Goal: Transaction & Acquisition: Purchase product/service

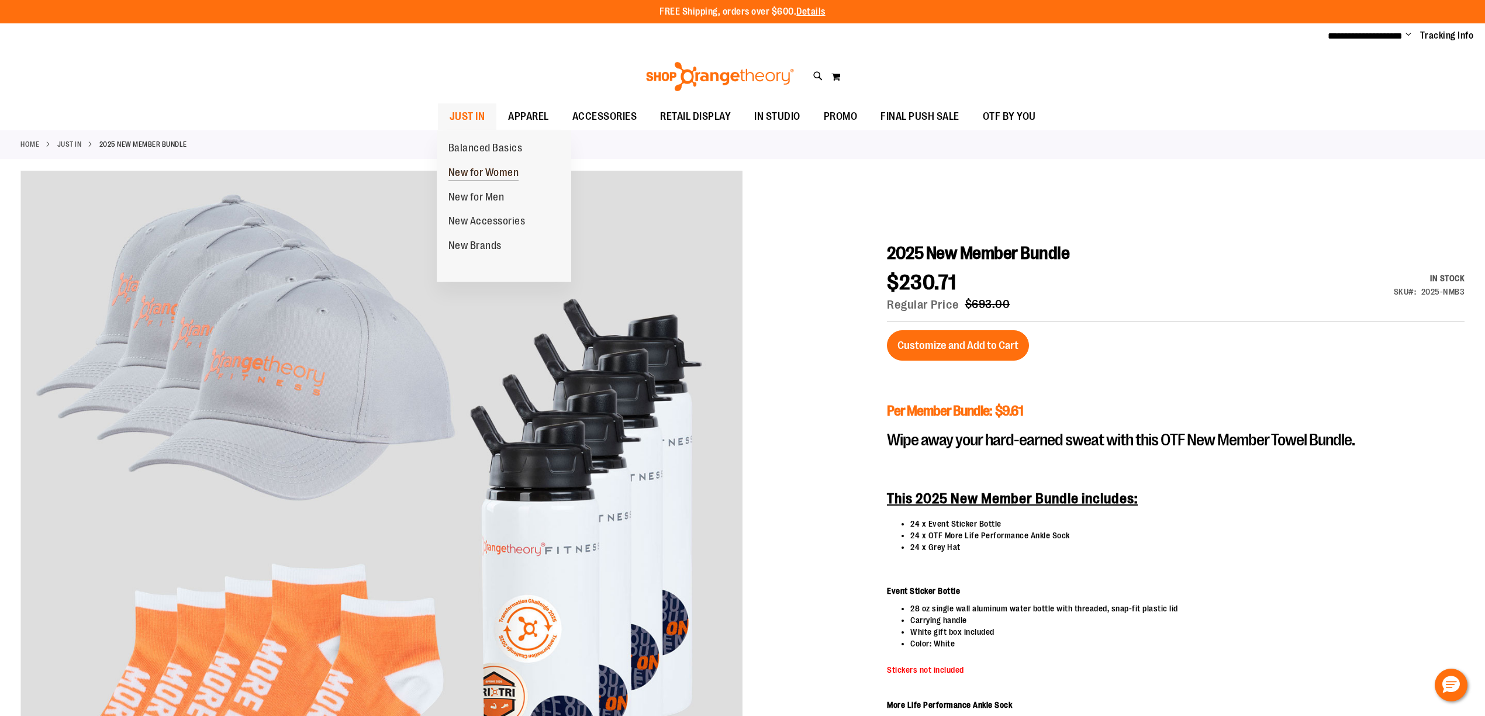
click at [489, 173] on span "New for Women" at bounding box center [483, 174] width 71 height 15
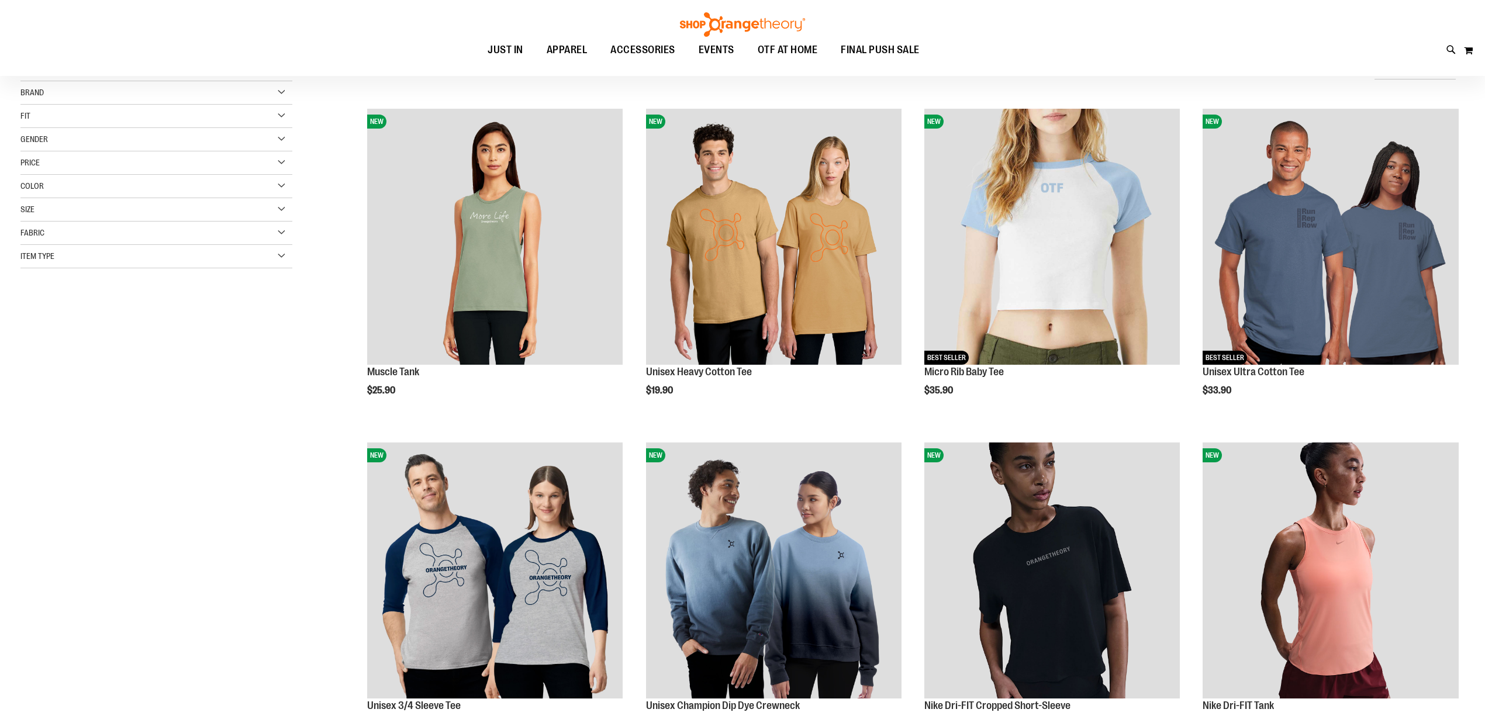
scroll to position [78, 0]
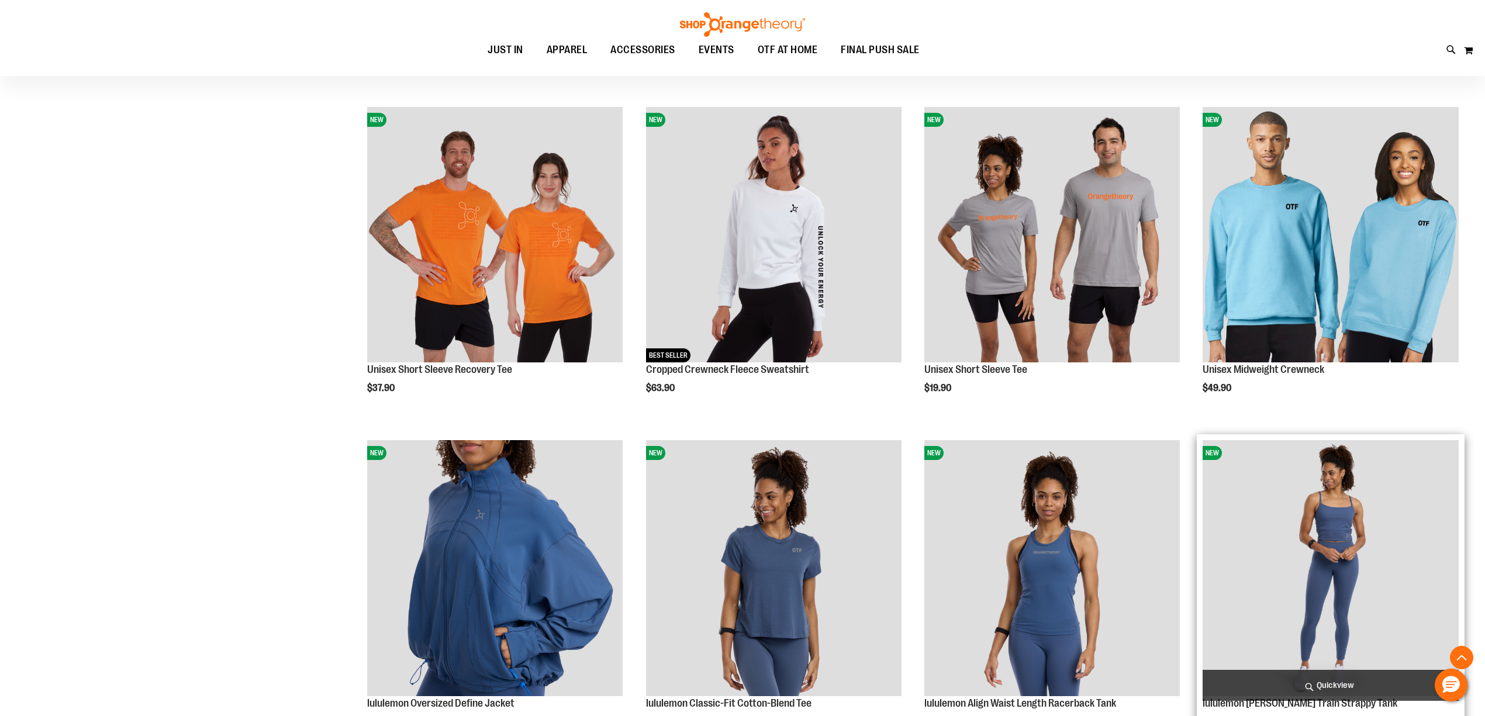
scroll to position [908, 0]
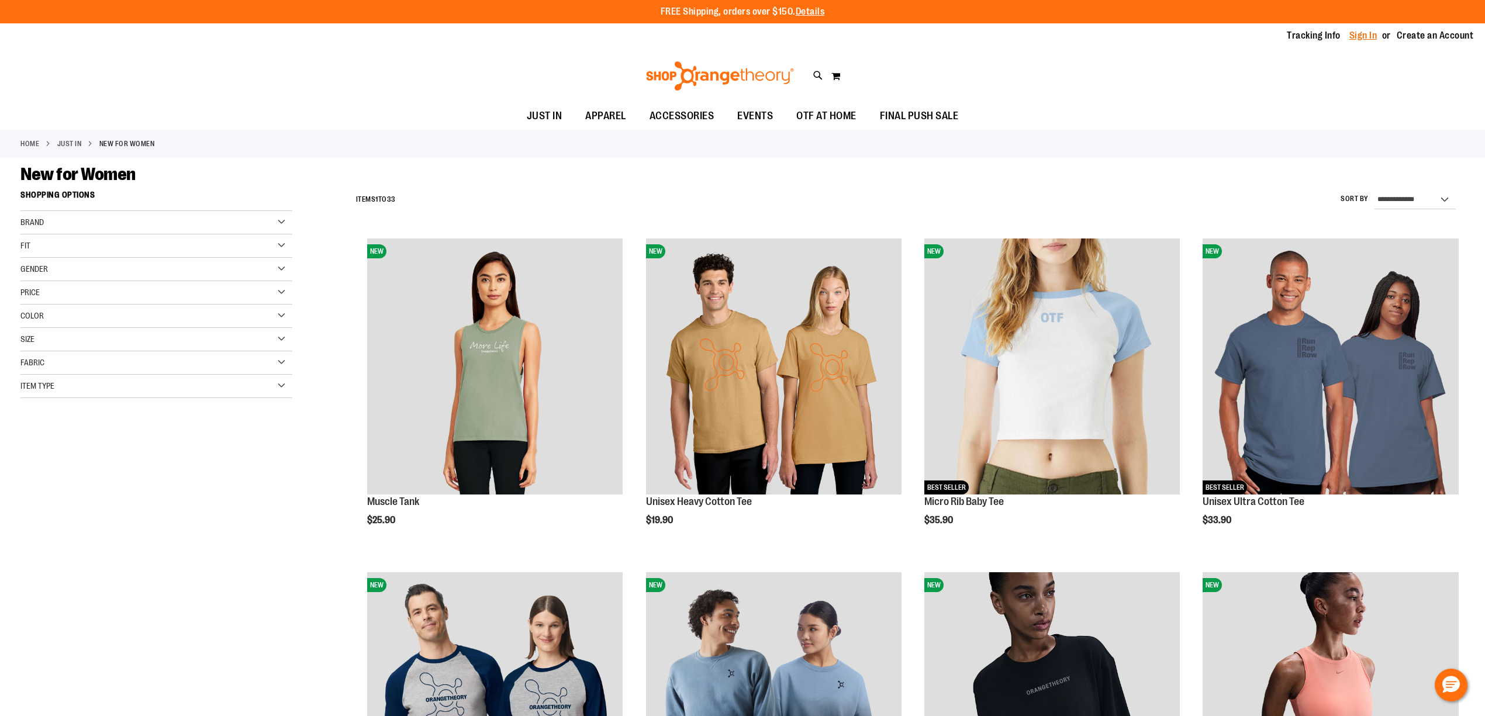
click at [1356, 35] on link "Sign In" at bounding box center [1363, 35] width 28 height 13
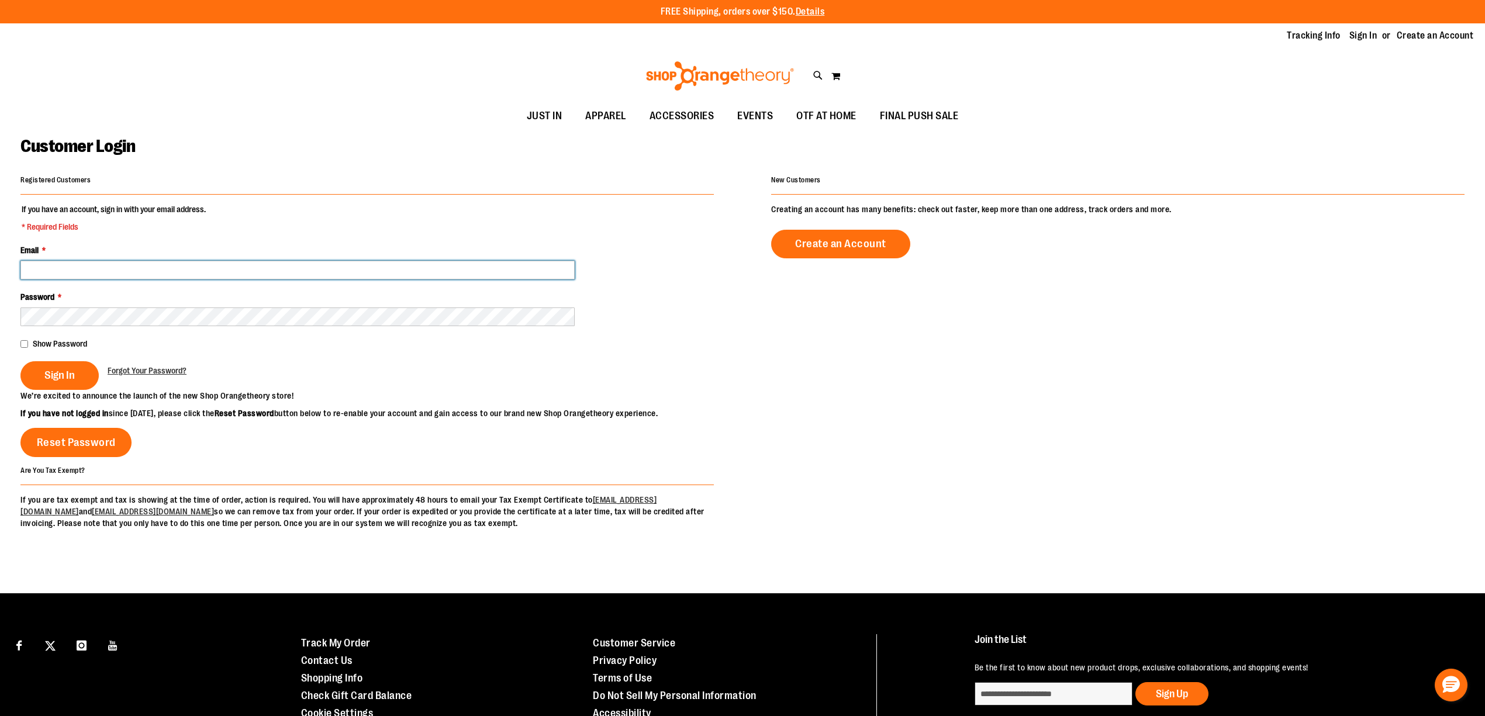
click at [433, 265] on input "Email *" at bounding box center [297, 270] width 554 height 19
type input "**********"
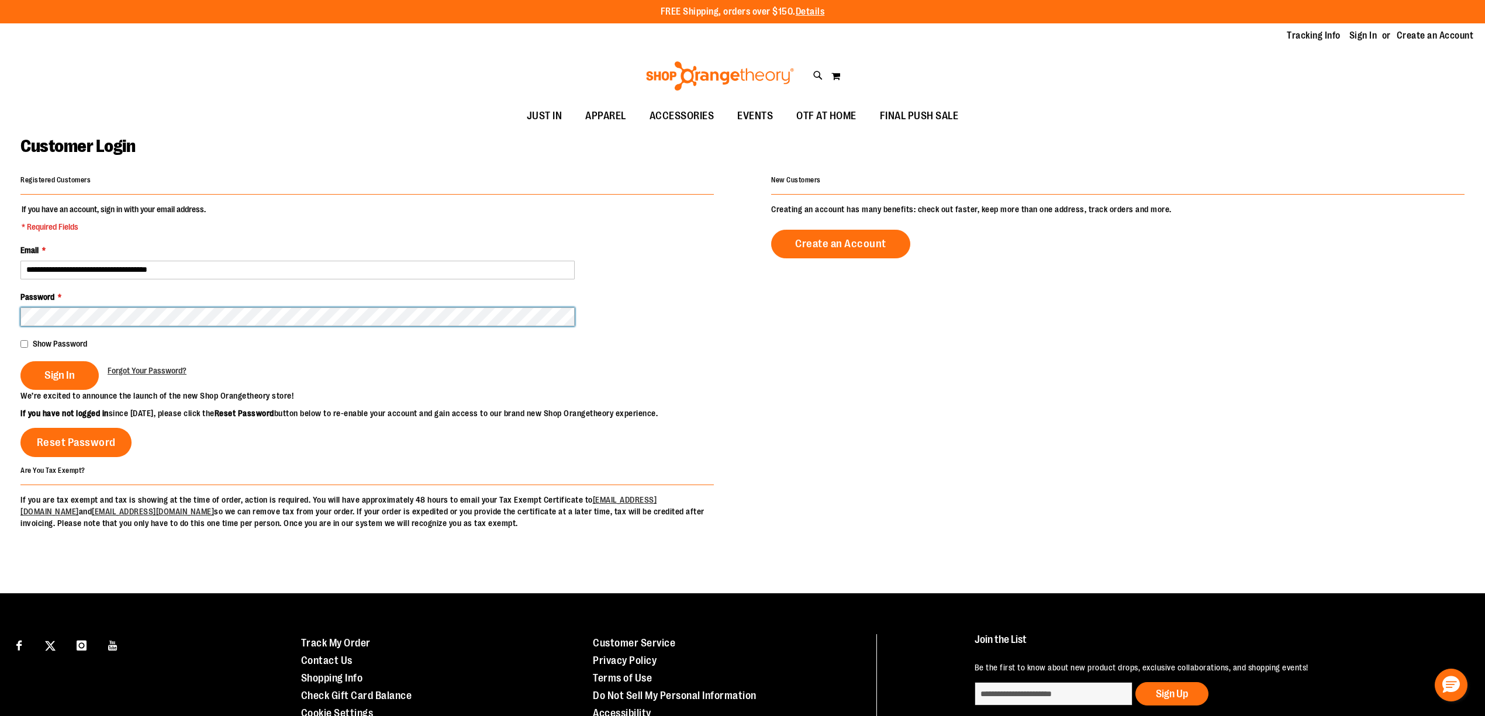
click at [20, 361] on button "Sign In" at bounding box center [59, 375] width 78 height 29
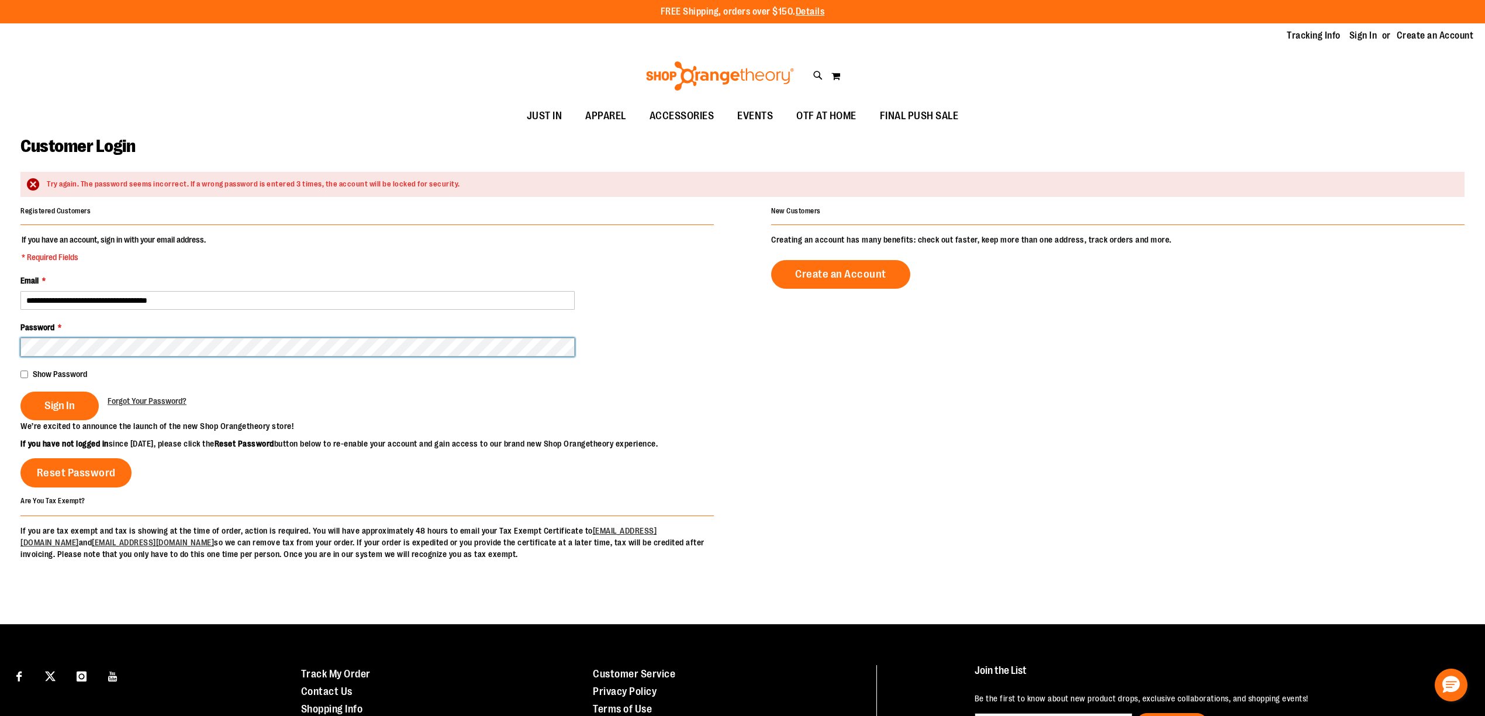
click at [20, 392] on button "Sign In" at bounding box center [59, 406] width 78 height 29
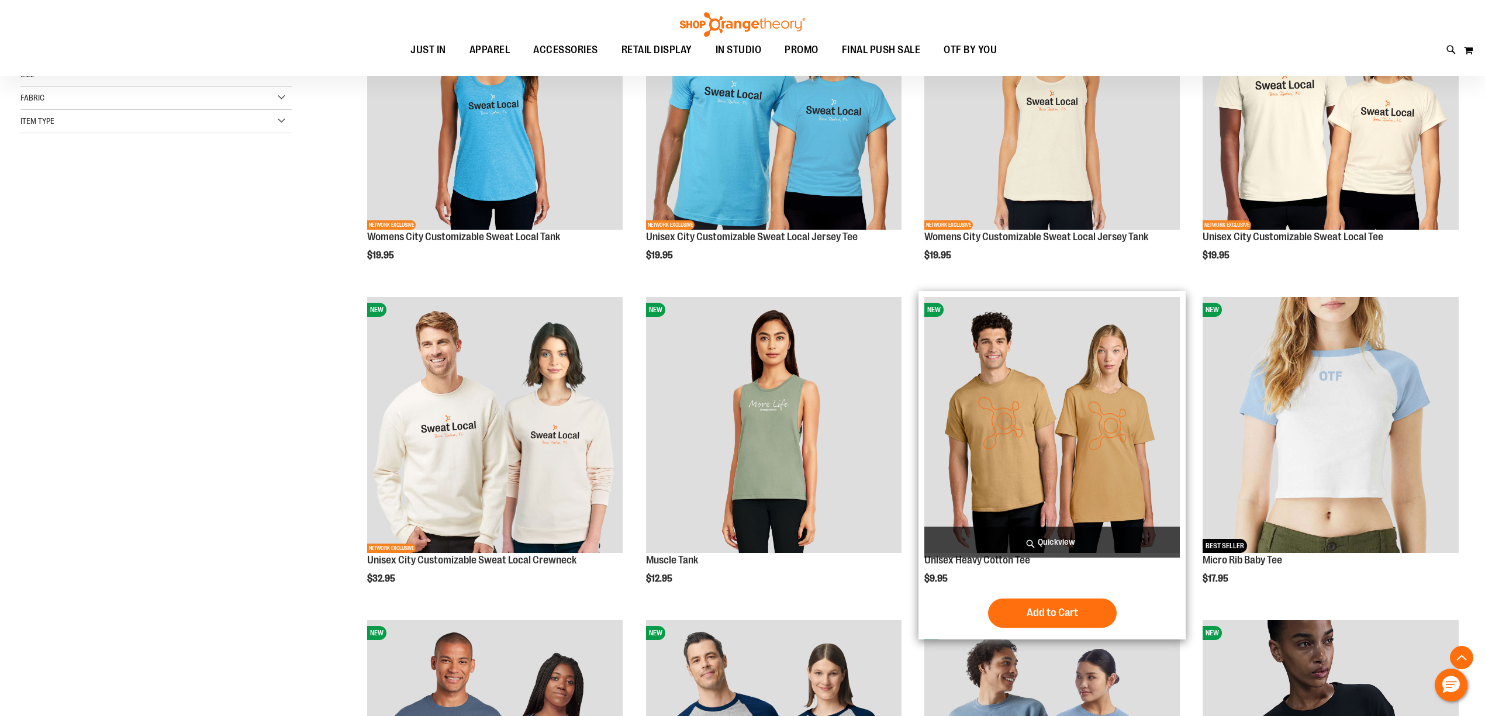
scroll to position [364, 0]
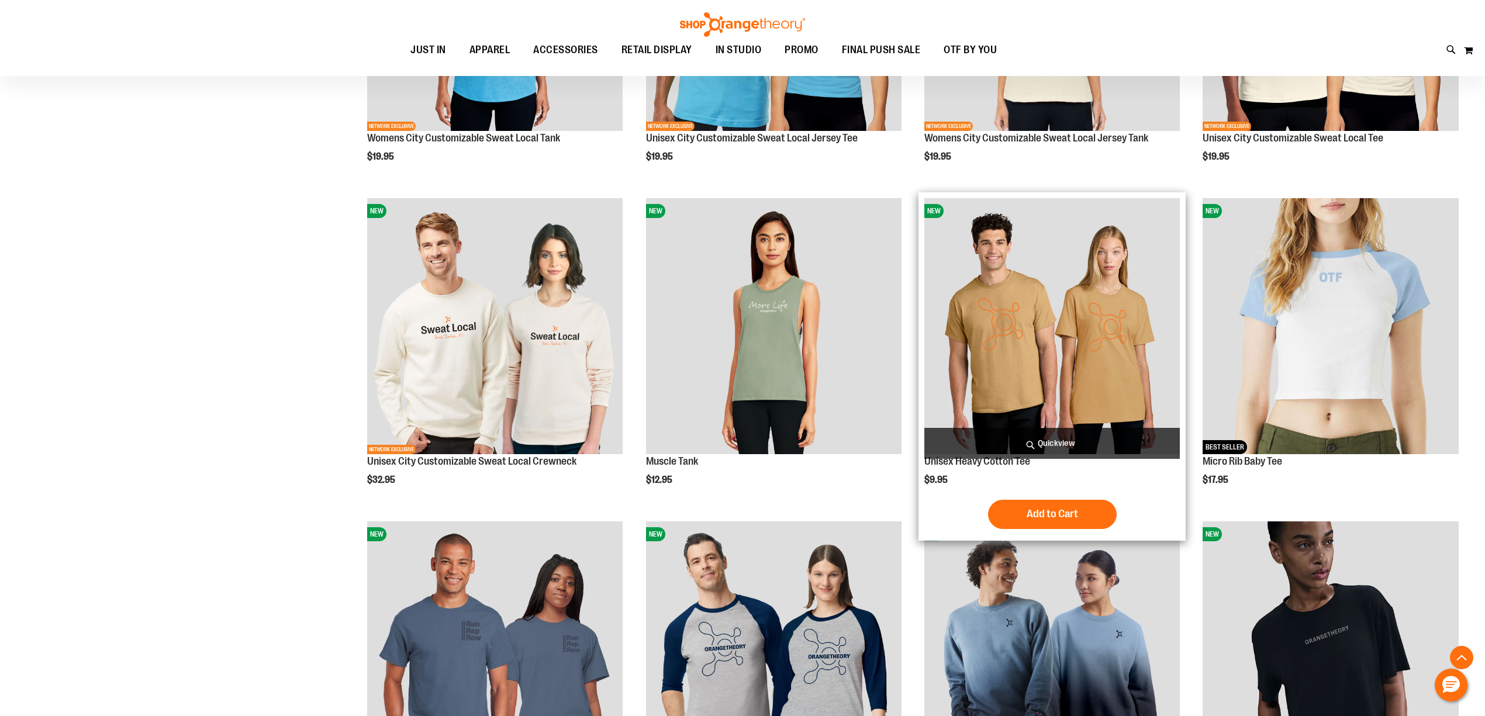
click at [1094, 295] on img "product" at bounding box center [1051, 325] width 255 height 255
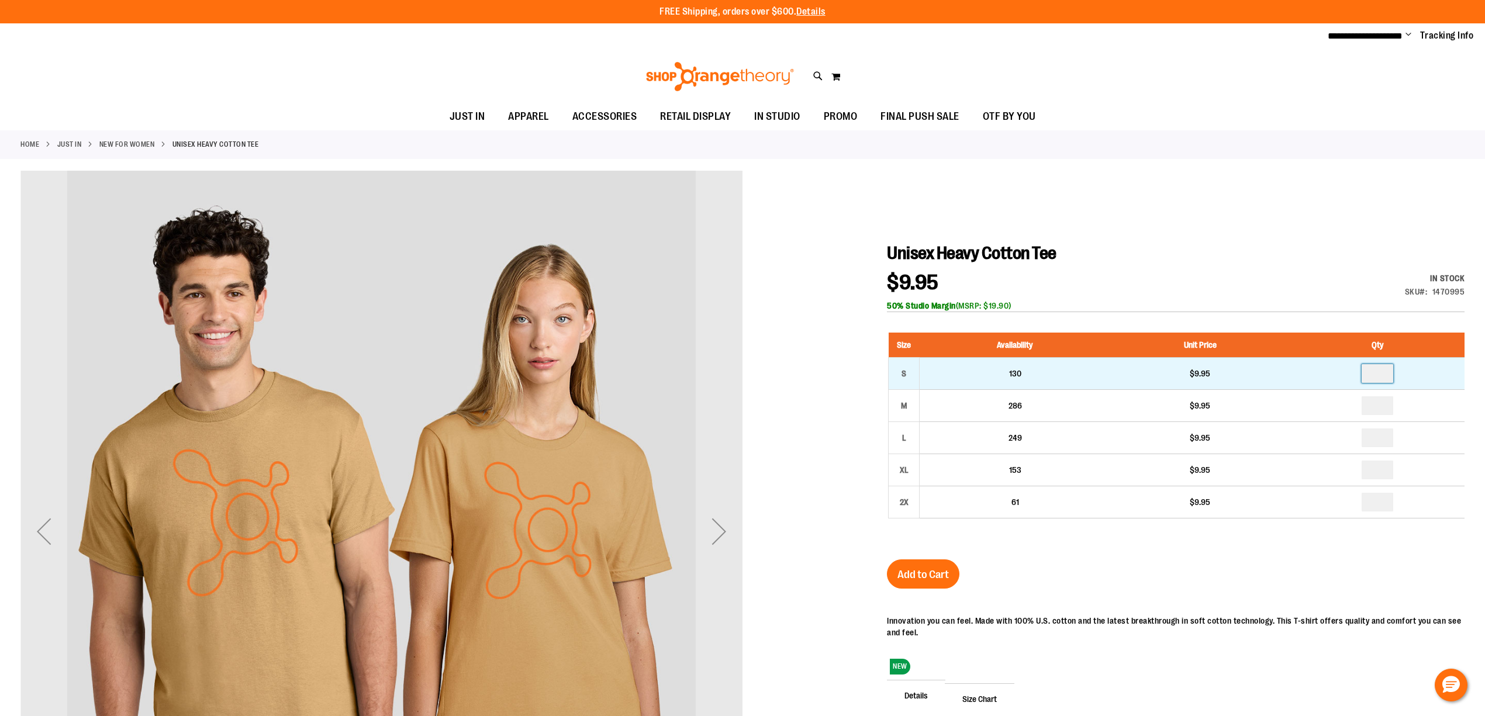
drag, startPoint x: 1391, startPoint y: 375, endPoint x: 1382, endPoint y: 378, distance: 9.6
click at [1382, 378] on input "number" at bounding box center [1378, 373] width 32 height 19
type input "*"
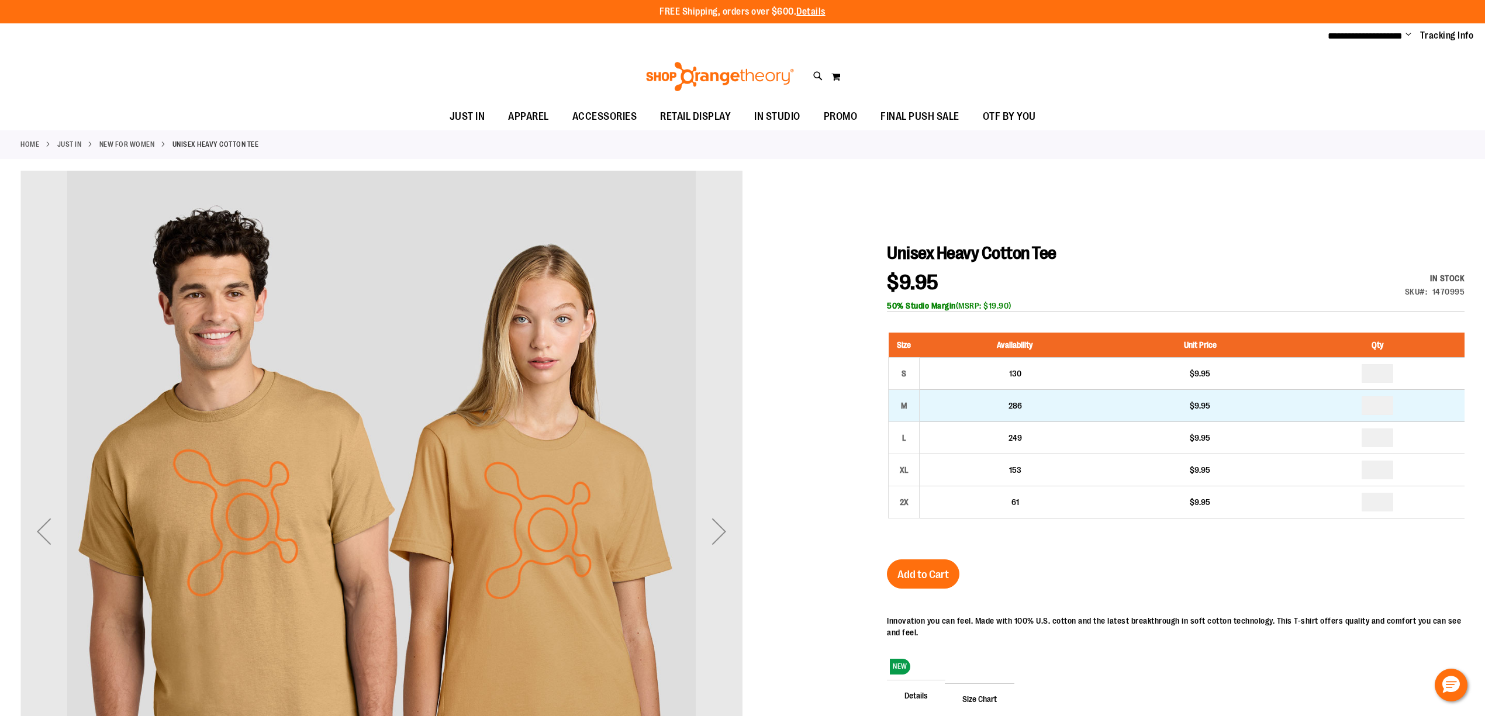
drag, startPoint x: 1383, startPoint y: 408, endPoint x: 1348, endPoint y: 410, distance: 35.7
type input "*"
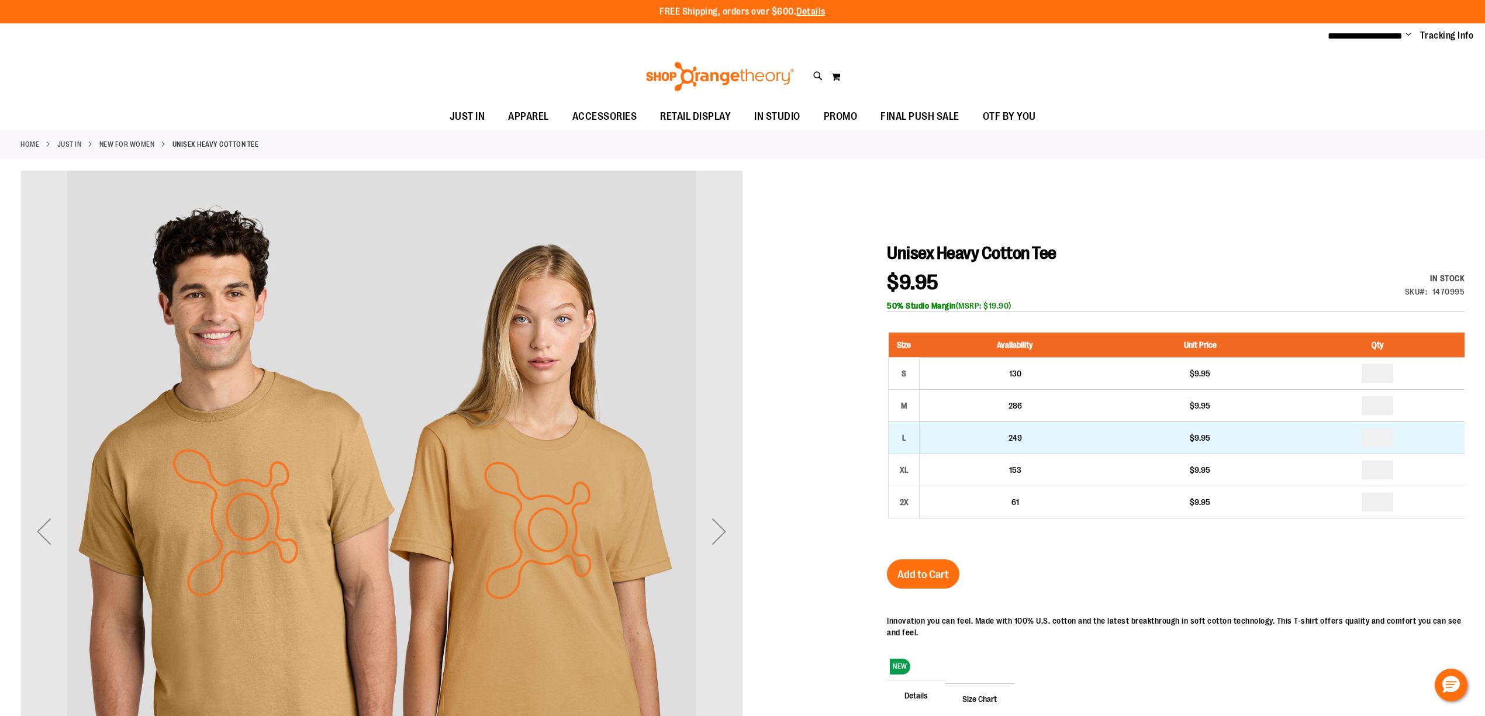
drag, startPoint x: 1391, startPoint y: 441, endPoint x: 1362, endPoint y: 443, distance: 29.3
type input "*"
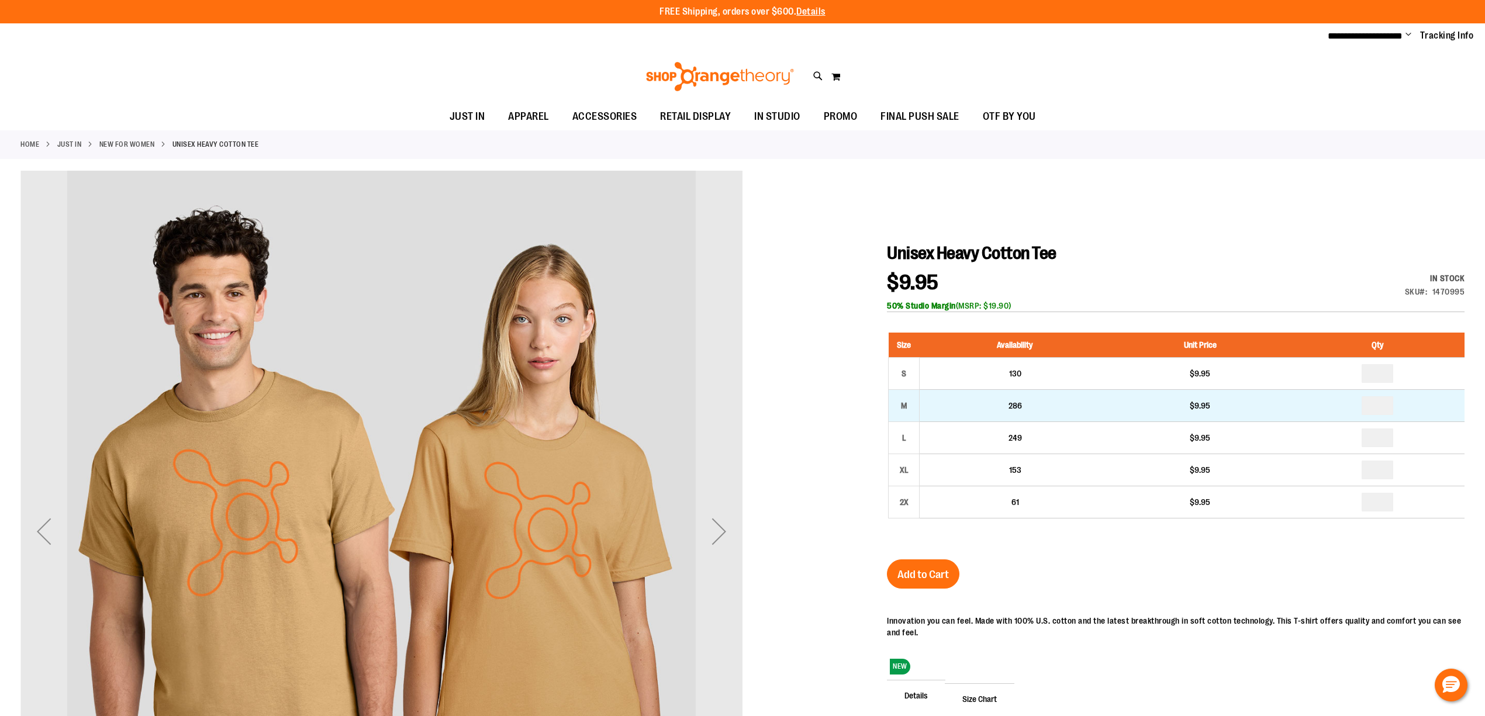
drag, startPoint x: 1387, startPoint y: 412, endPoint x: 1339, endPoint y: 414, distance: 48.6
type input "*"
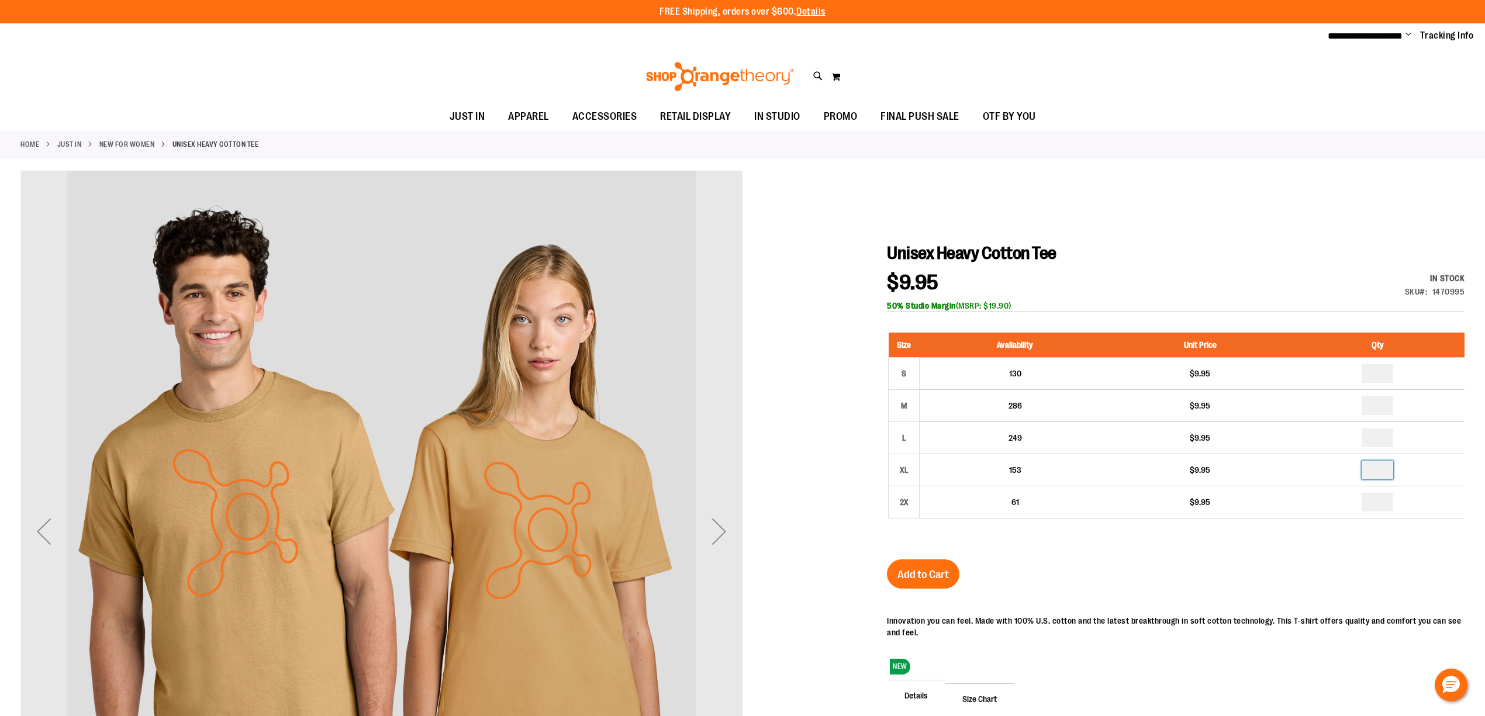
click at [1380, 475] on input "number" at bounding box center [1378, 470] width 32 height 19
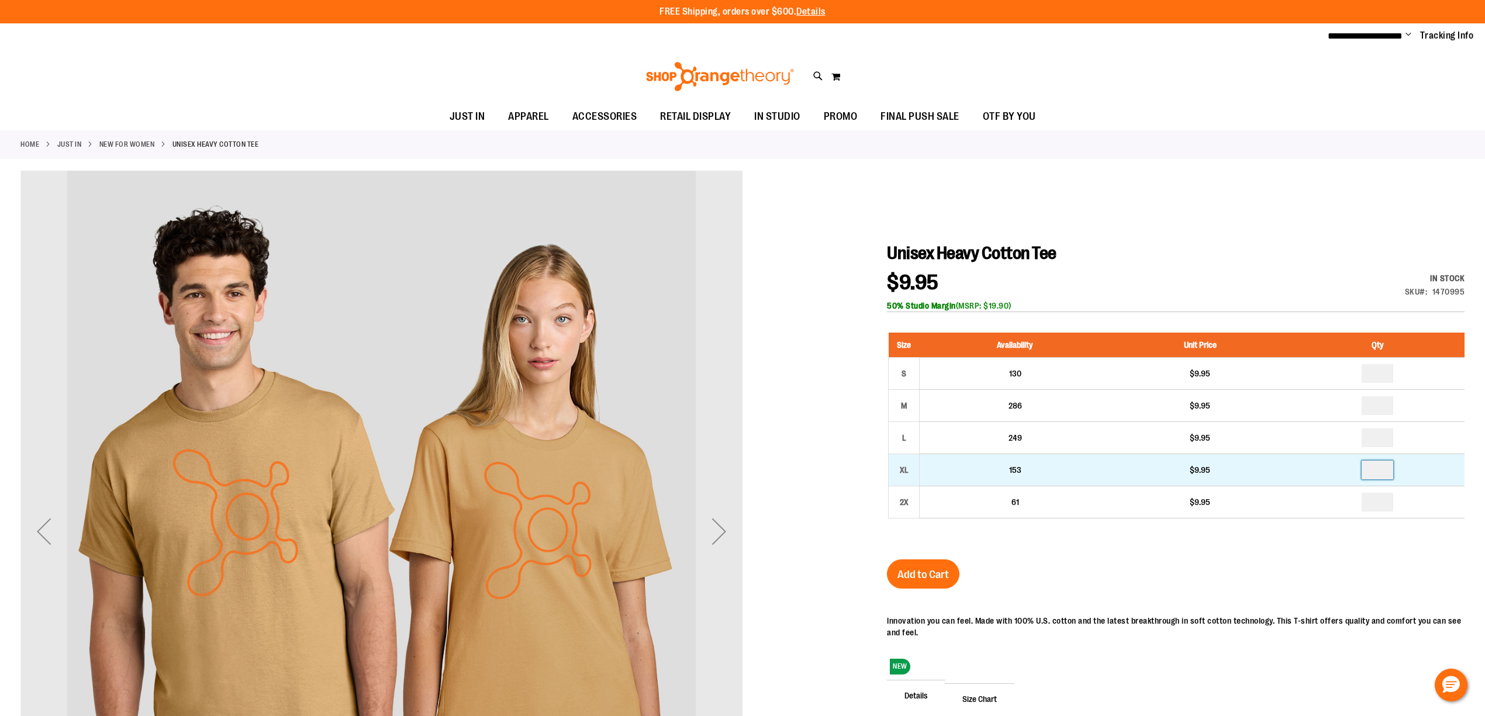
type input "*"
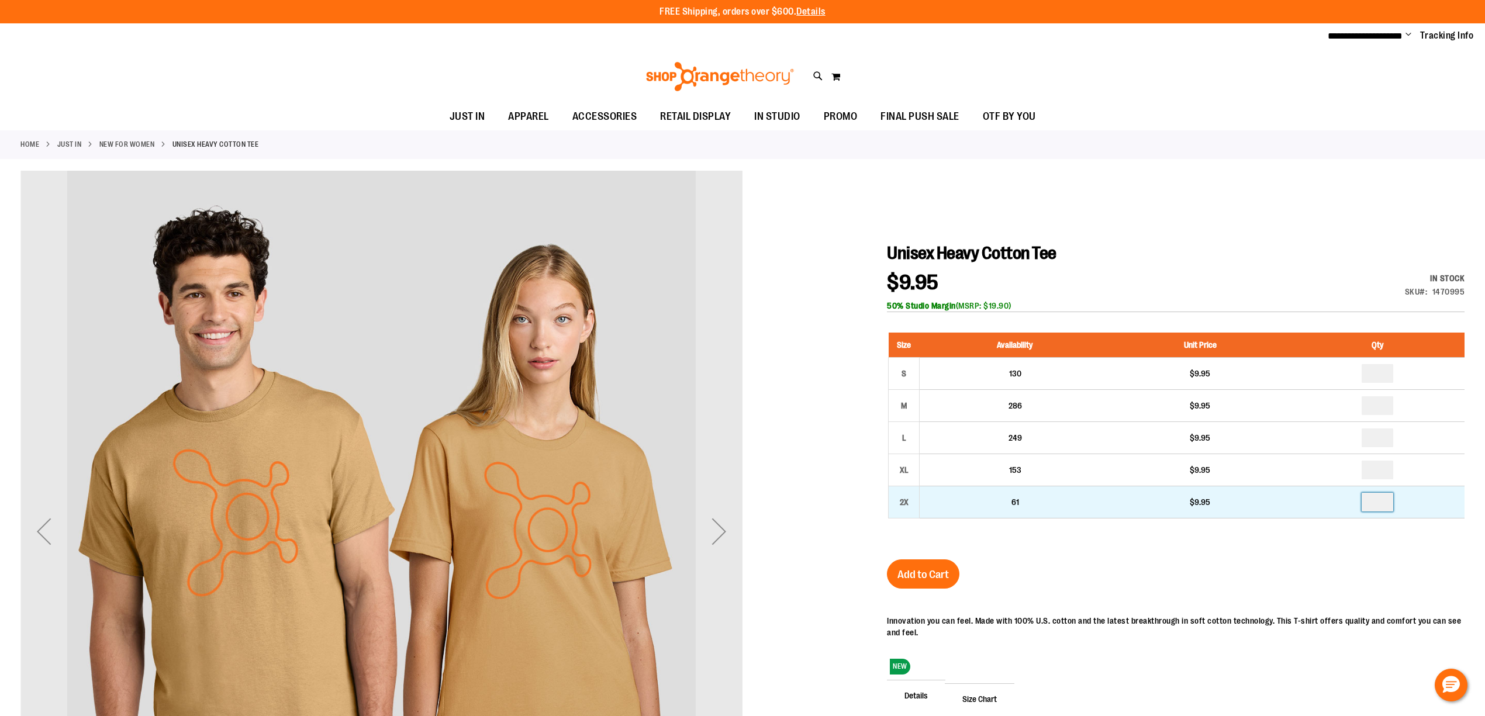
drag, startPoint x: 1385, startPoint y: 506, endPoint x: 1356, endPoint y: 506, distance: 28.6
type input "*"
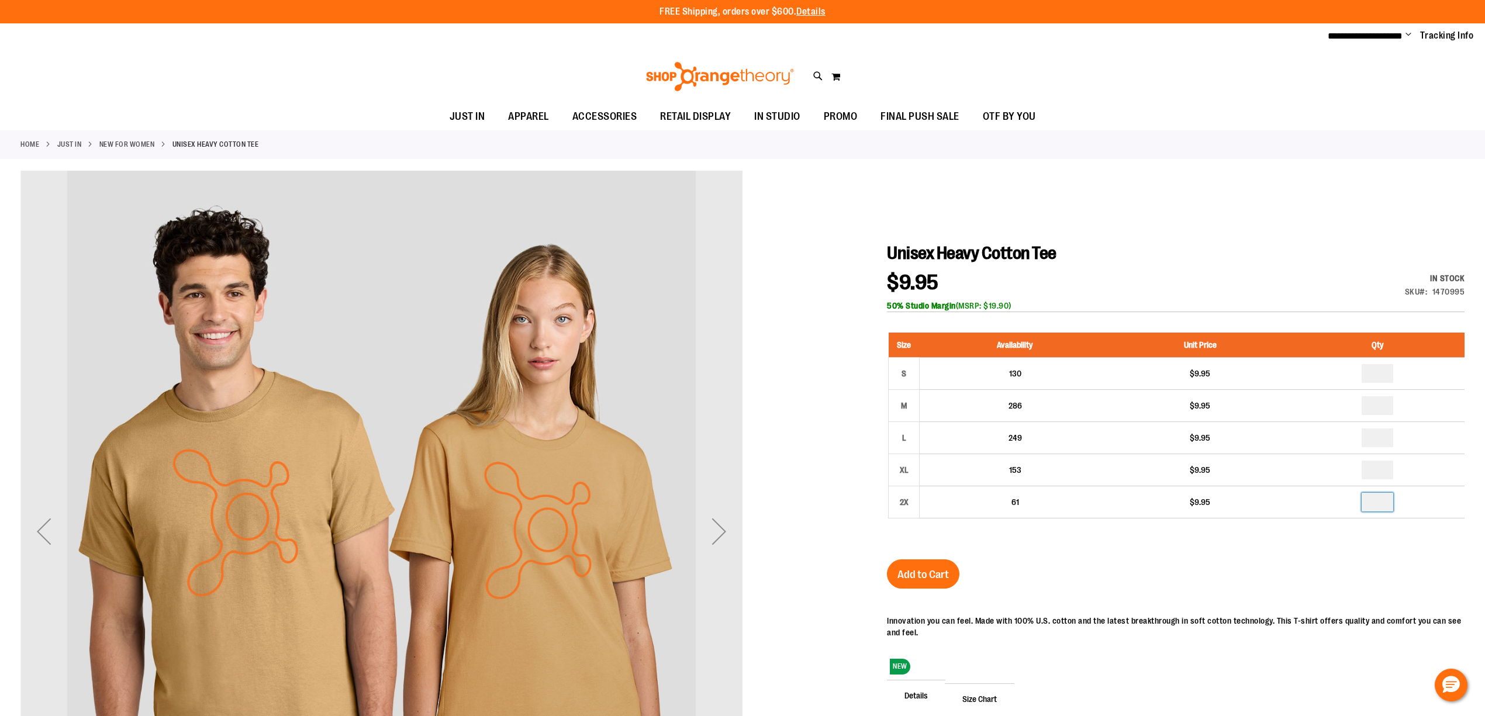
click at [1015, 579] on div "Unisex Heavy Cotton Tee $9.95 In stock Only %1 left SKU 1470995 50% Studio Marg…" at bounding box center [1176, 531] width 578 height 577
click at [939, 576] on span "Add to Cart" at bounding box center [922, 574] width 51 height 13
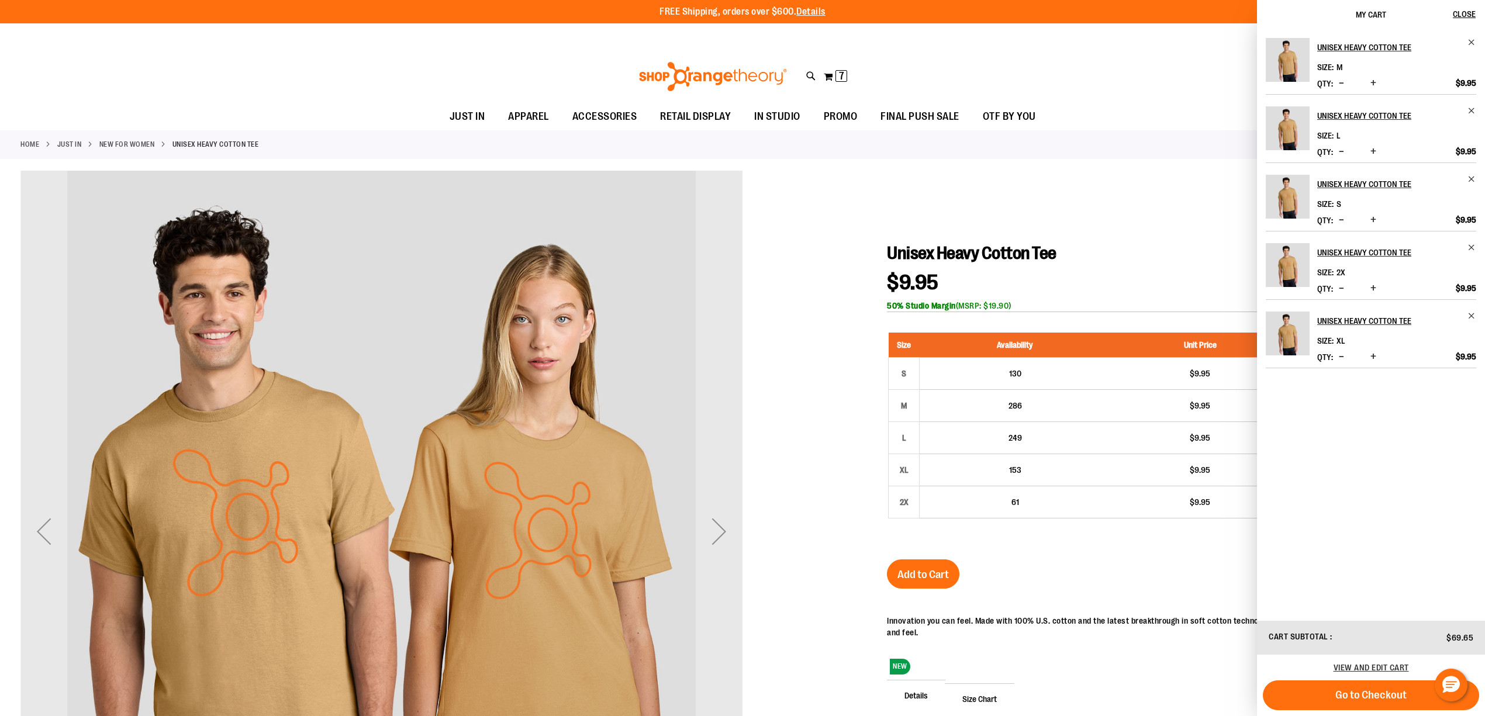
drag, startPoint x: 1176, startPoint y: 232, endPoint x: 1098, endPoint y: 209, distance: 81.8
click at [1175, 230] on div at bounding box center [742, 564] width 1444 height 786
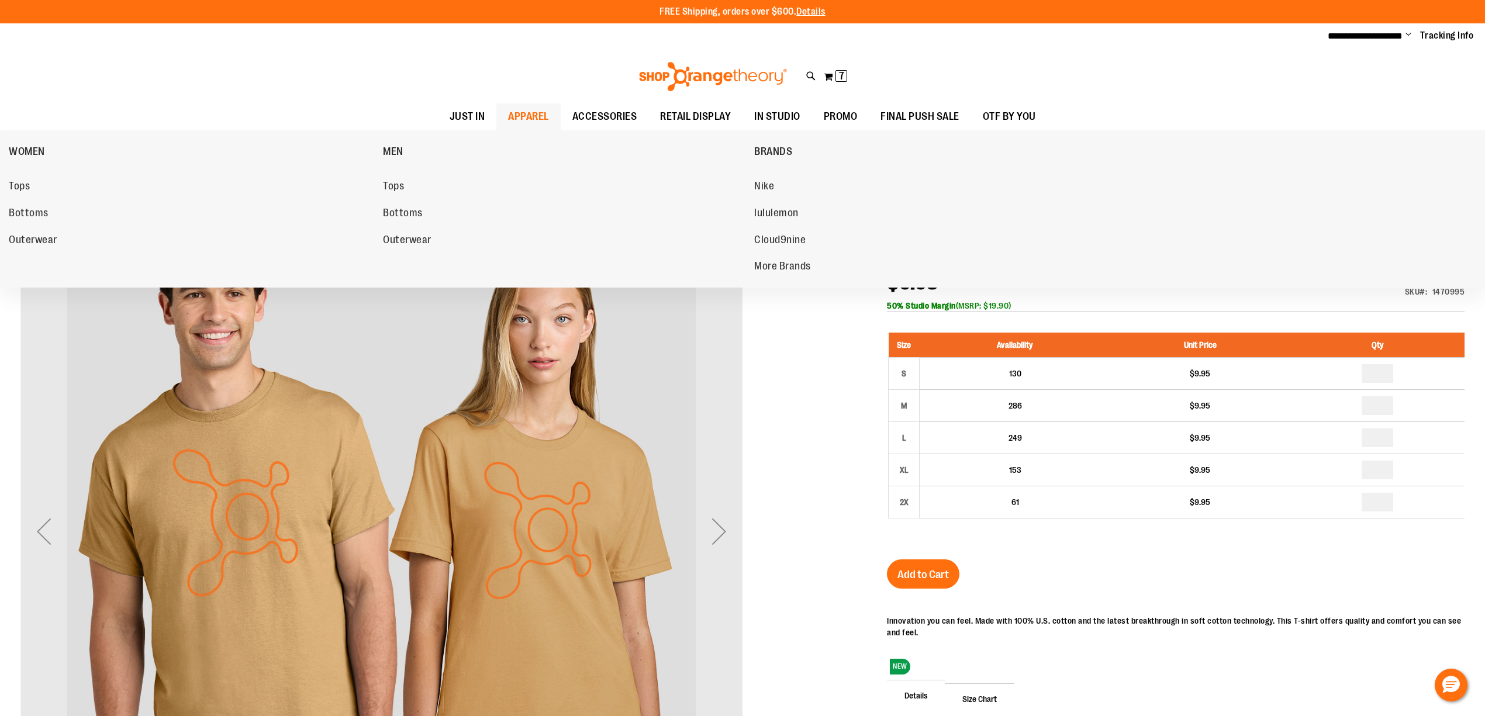
click at [537, 118] on span "APPAREL" at bounding box center [528, 116] width 41 height 26
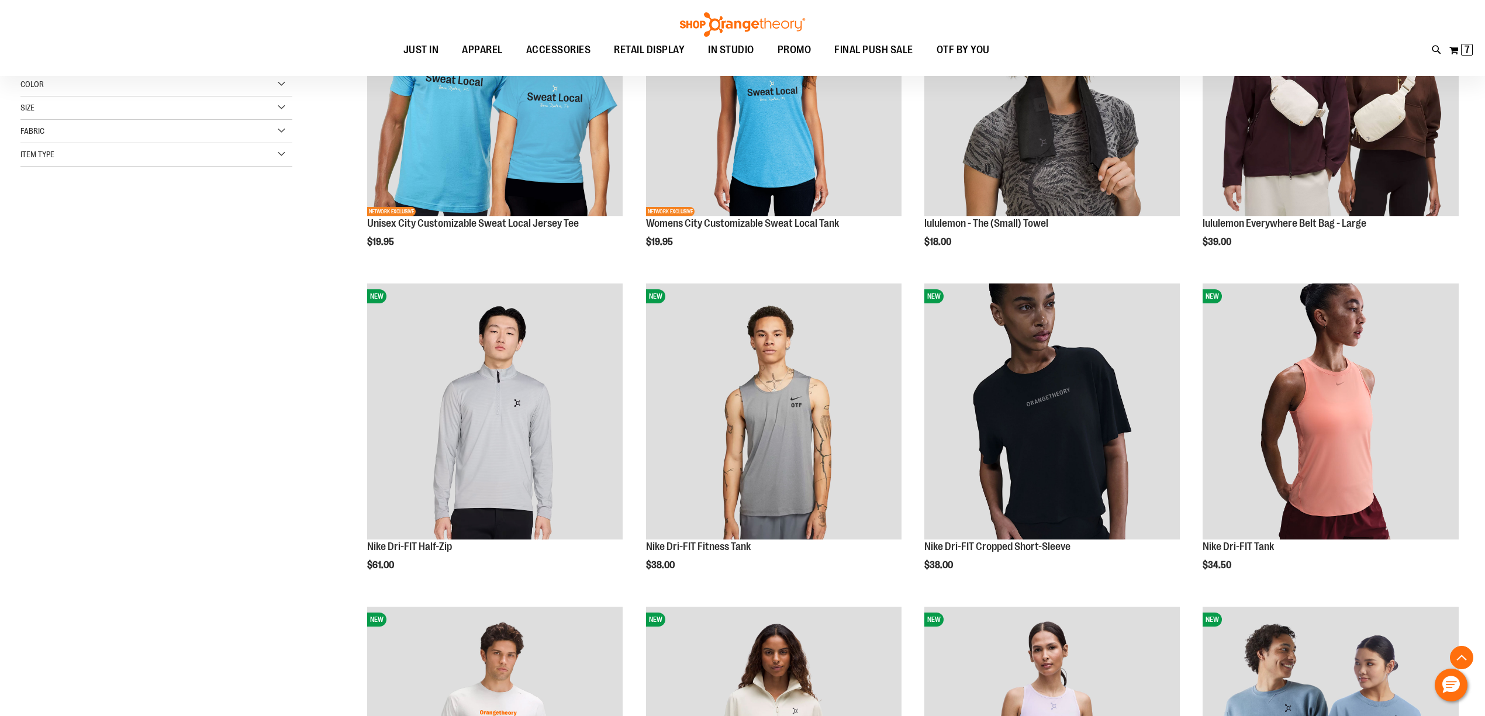
scroll to position [364, 0]
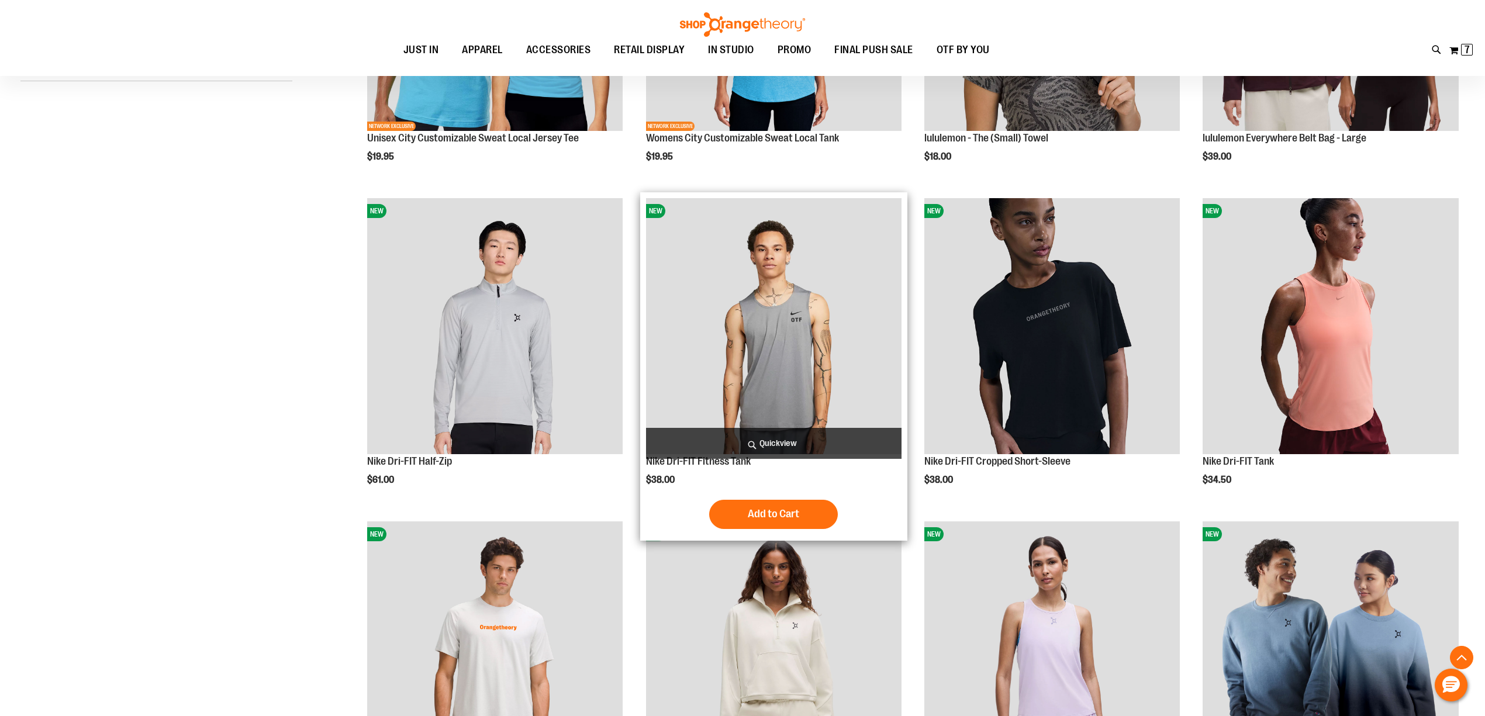
click at [829, 268] on img "product" at bounding box center [773, 325] width 255 height 255
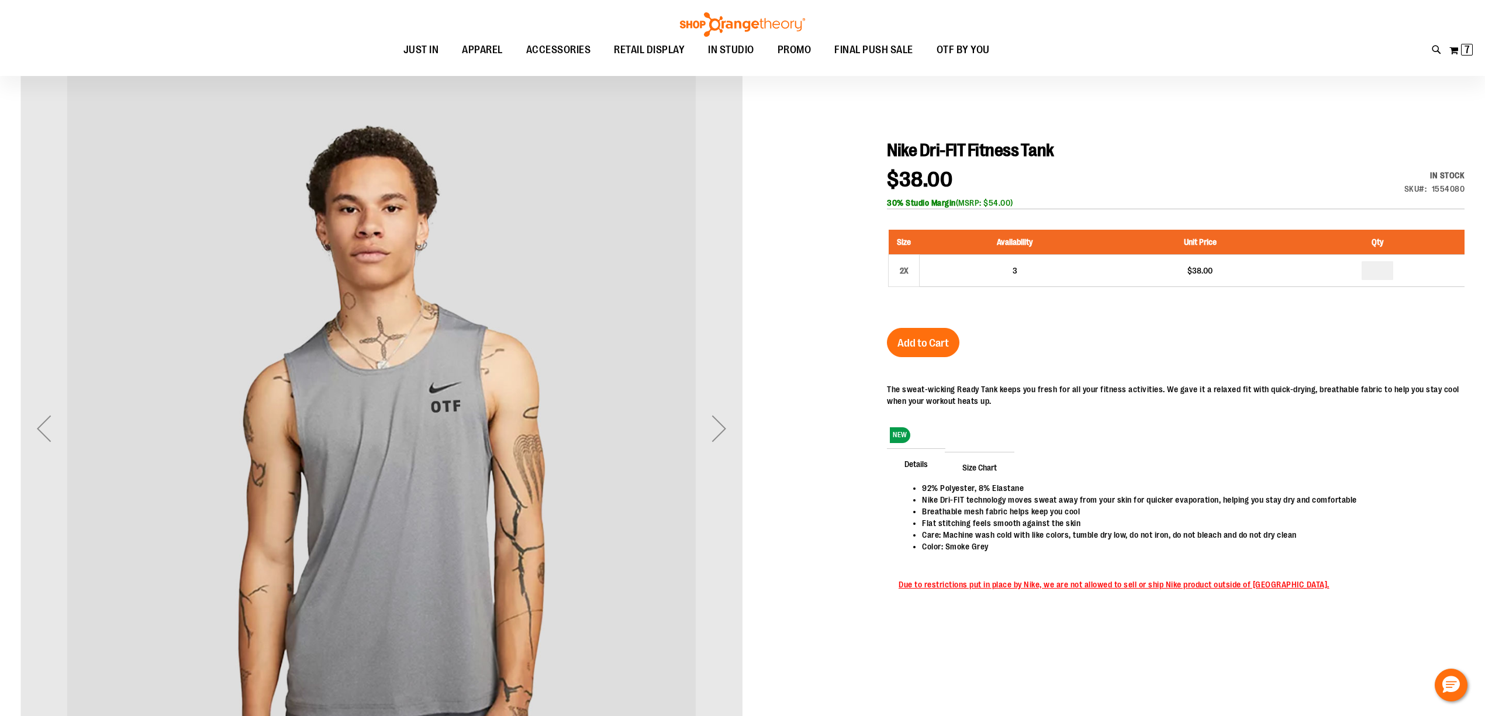
scroll to position [156, 0]
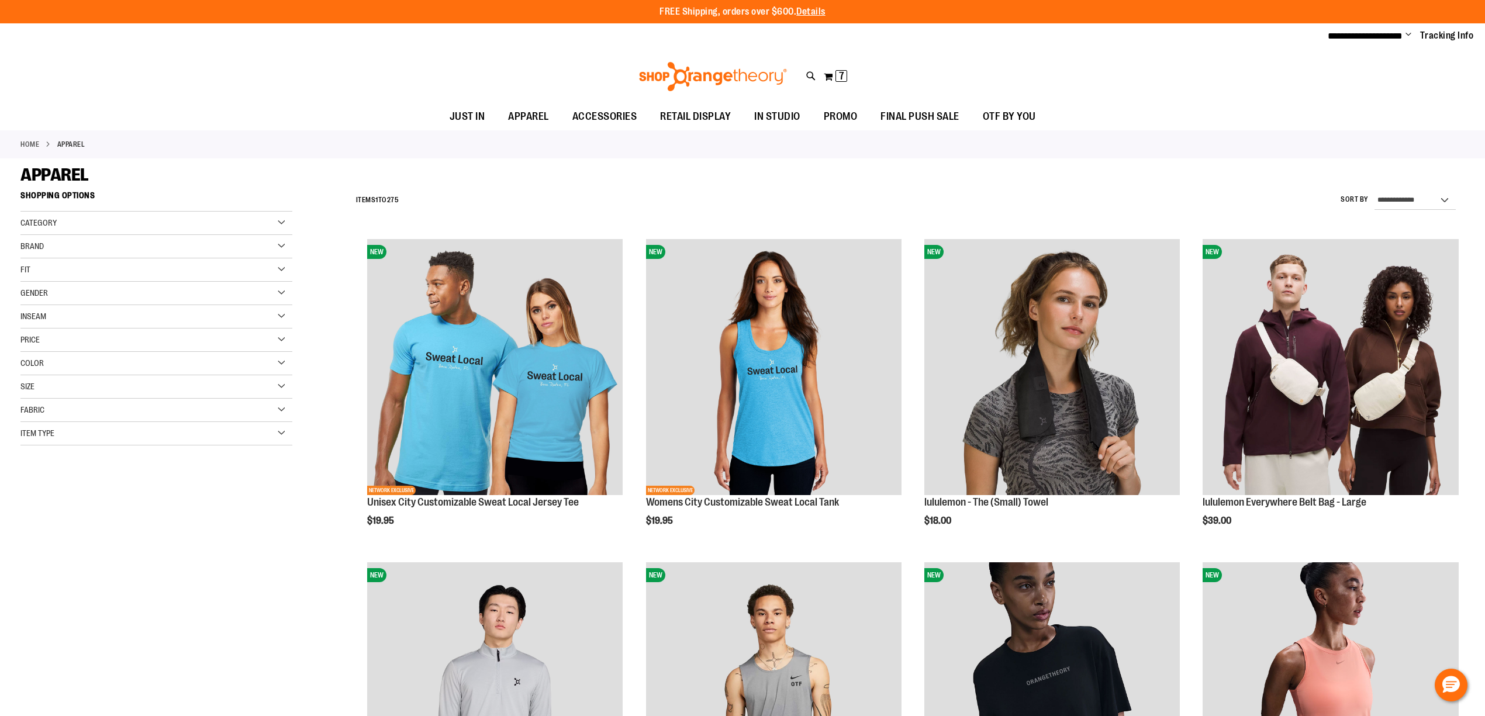
scroll to position [492, 0]
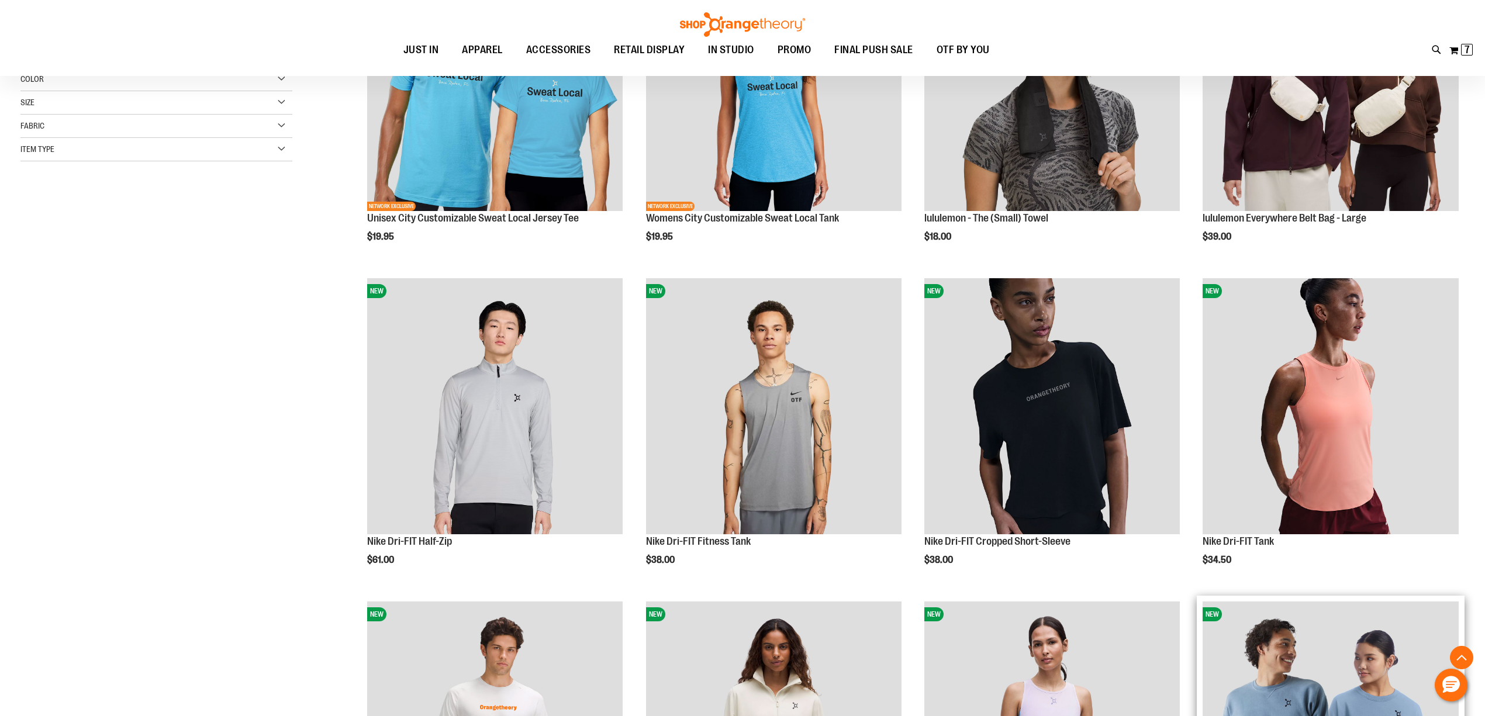
scroll to position [440, 0]
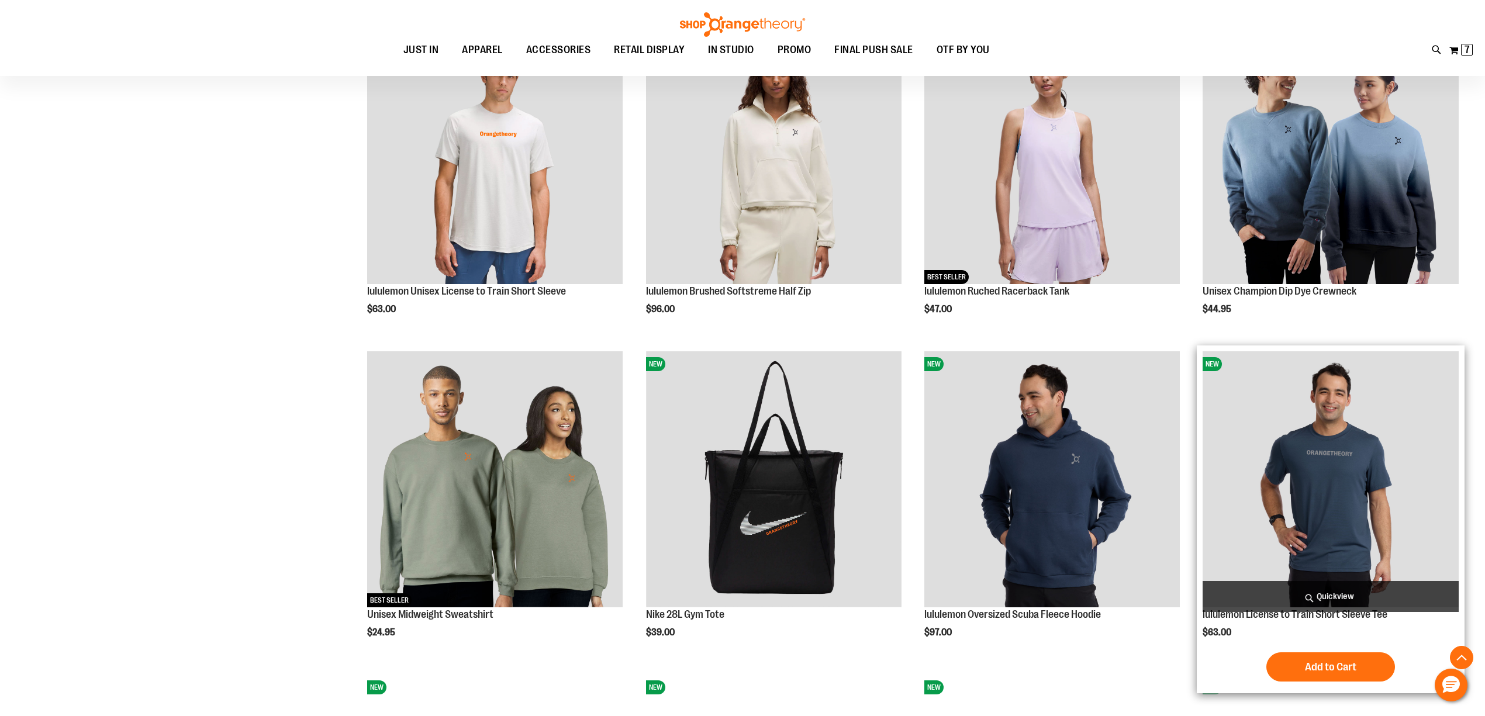
scroll to position [907, 0]
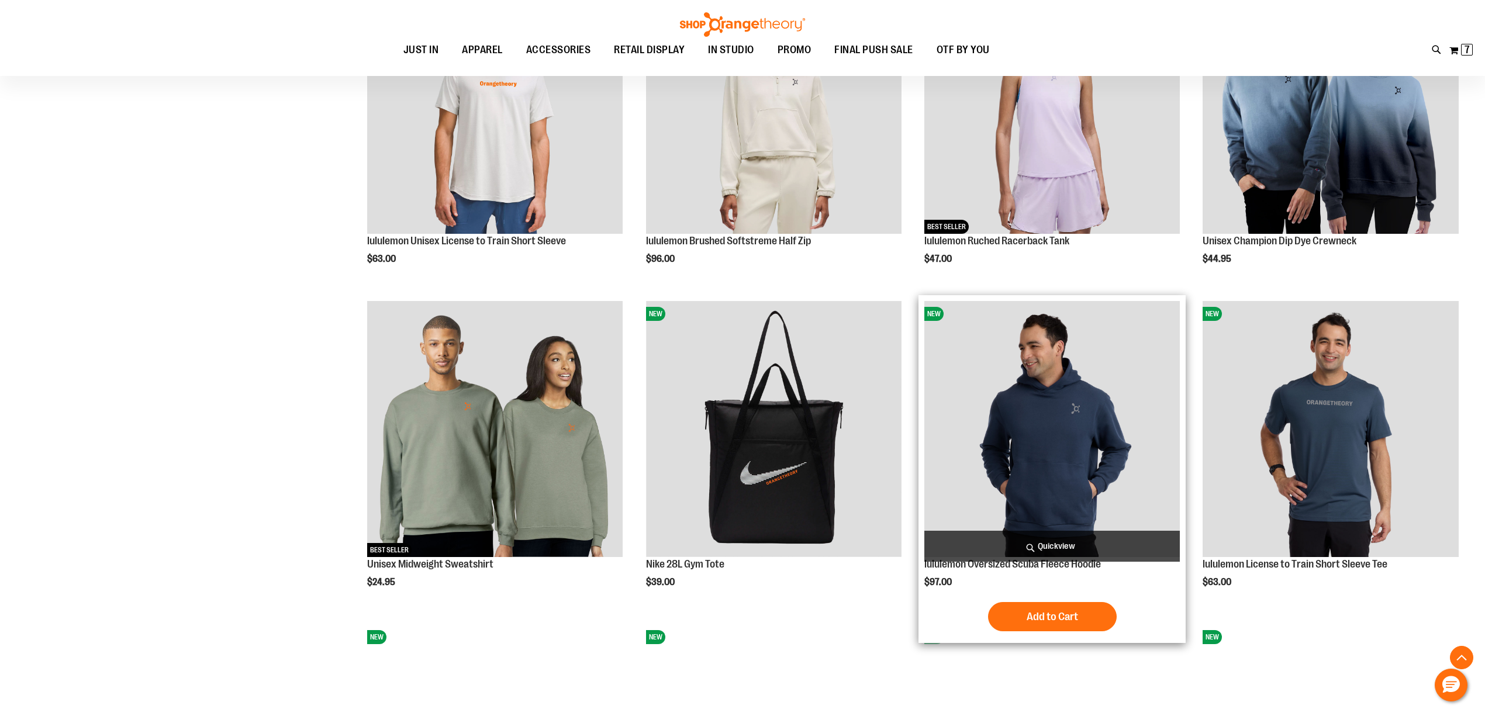
click at [1114, 438] on img "product" at bounding box center [1051, 428] width 255 height 255
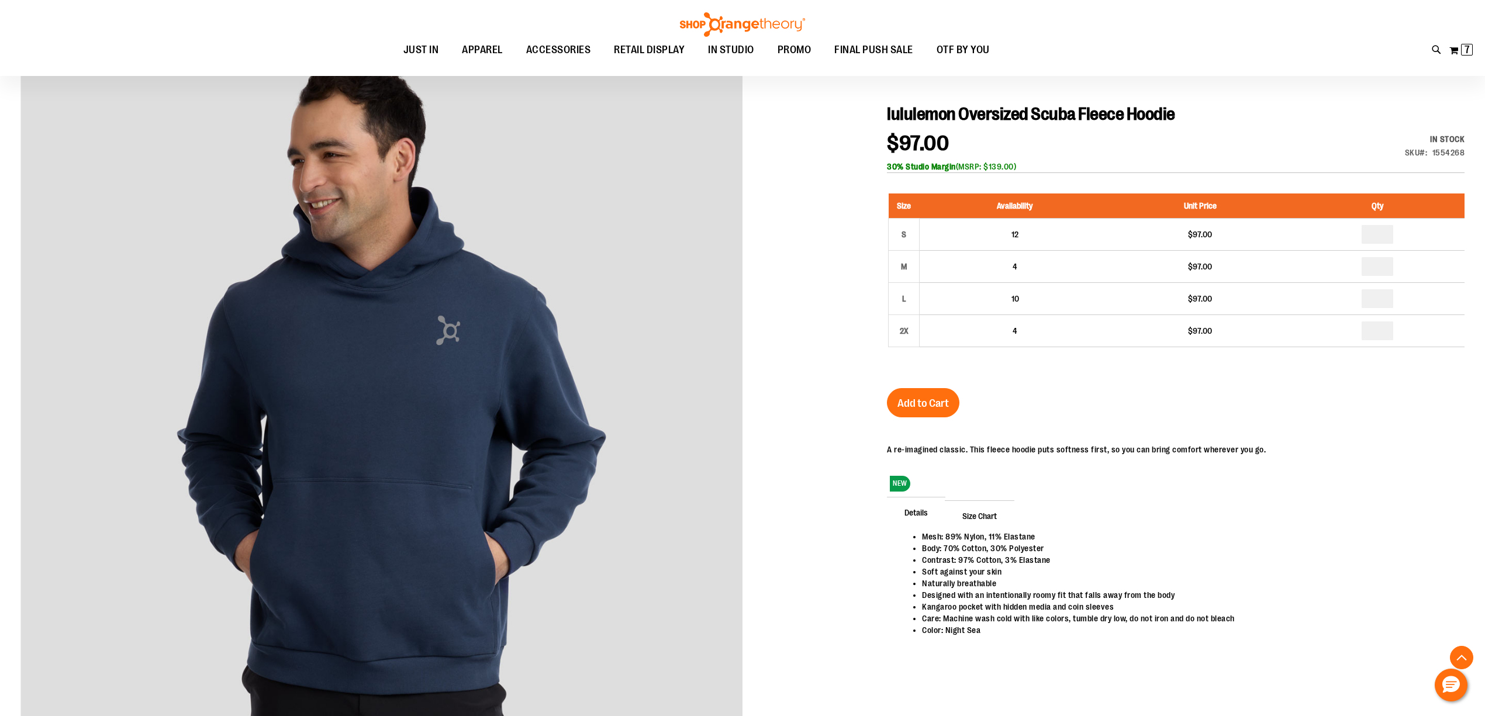
scroll to position [52, 0]
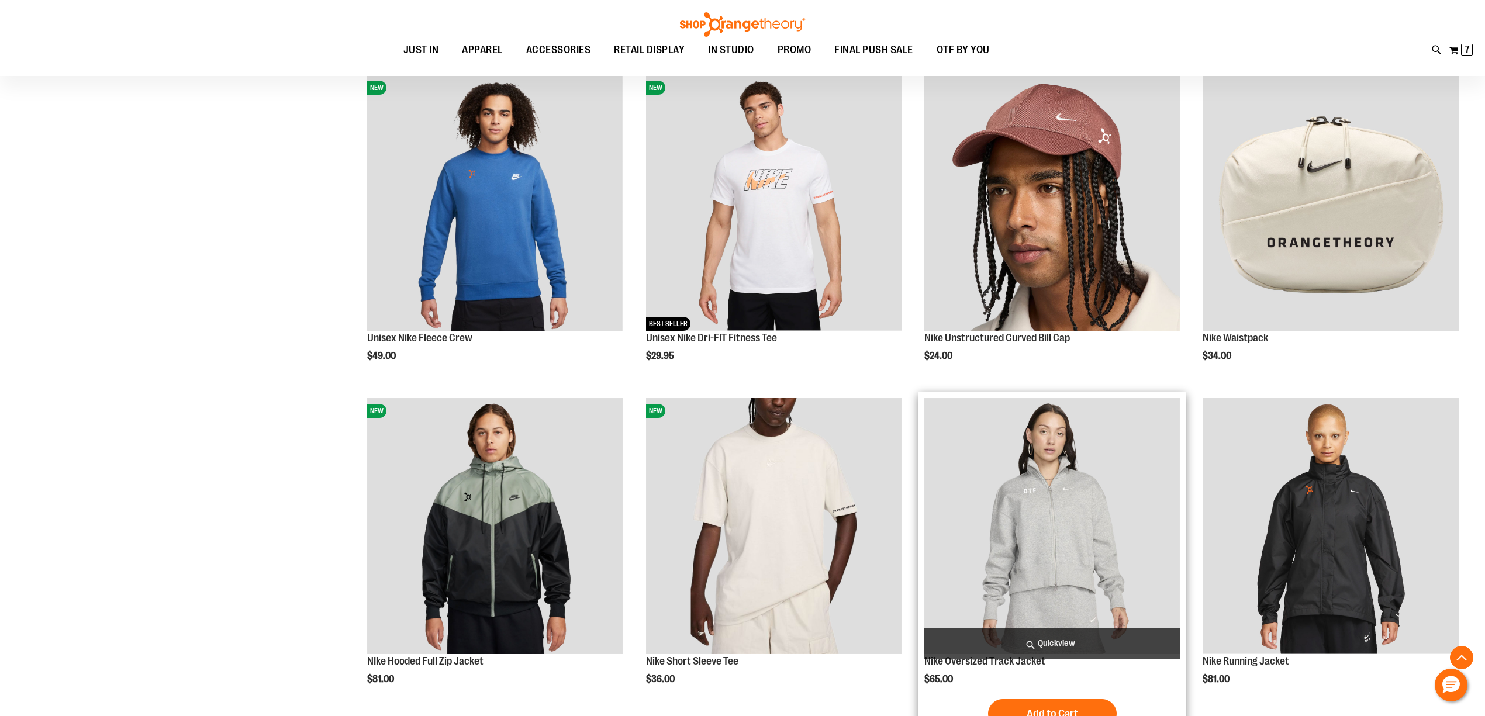
scroll to position [805, 0]
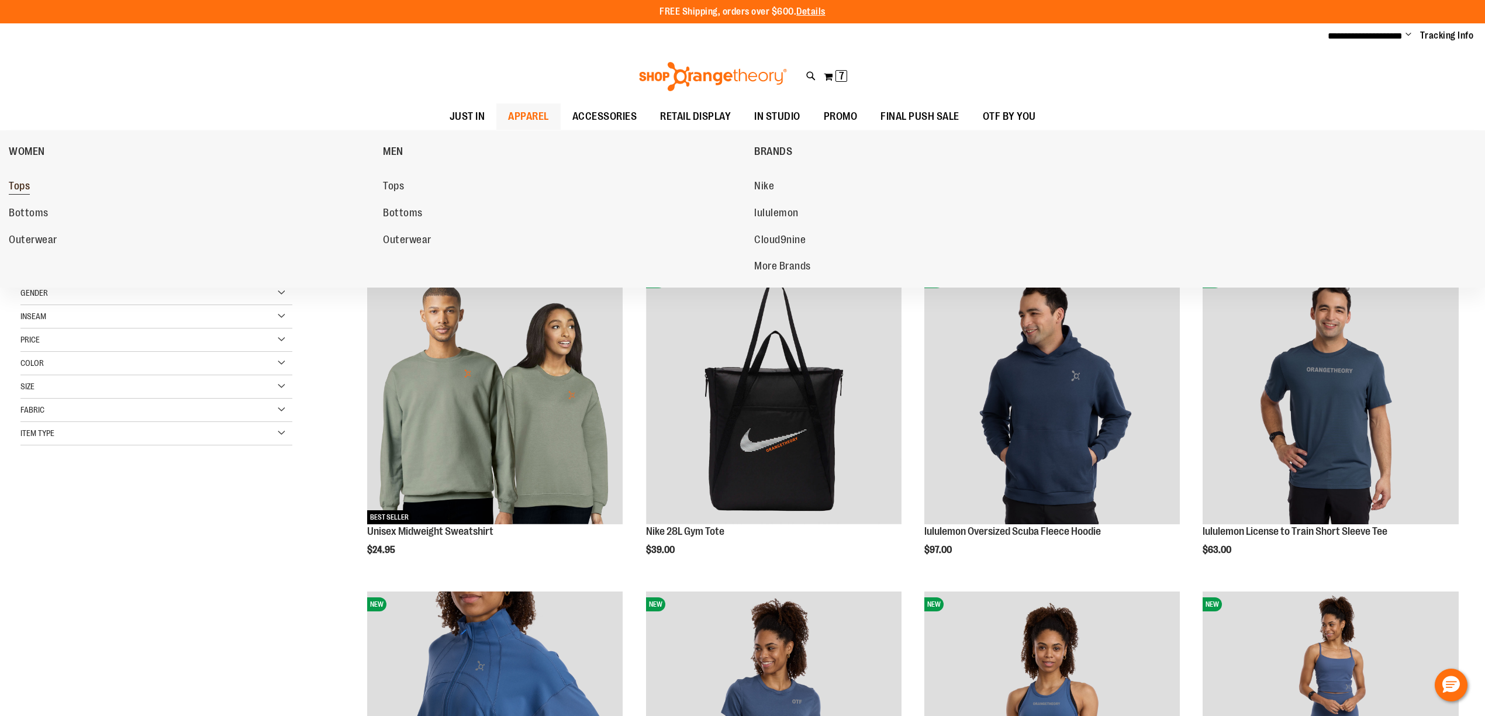
click at [25, 181] on span "Tops" at bounding box center [19, 187] width 21 height 15
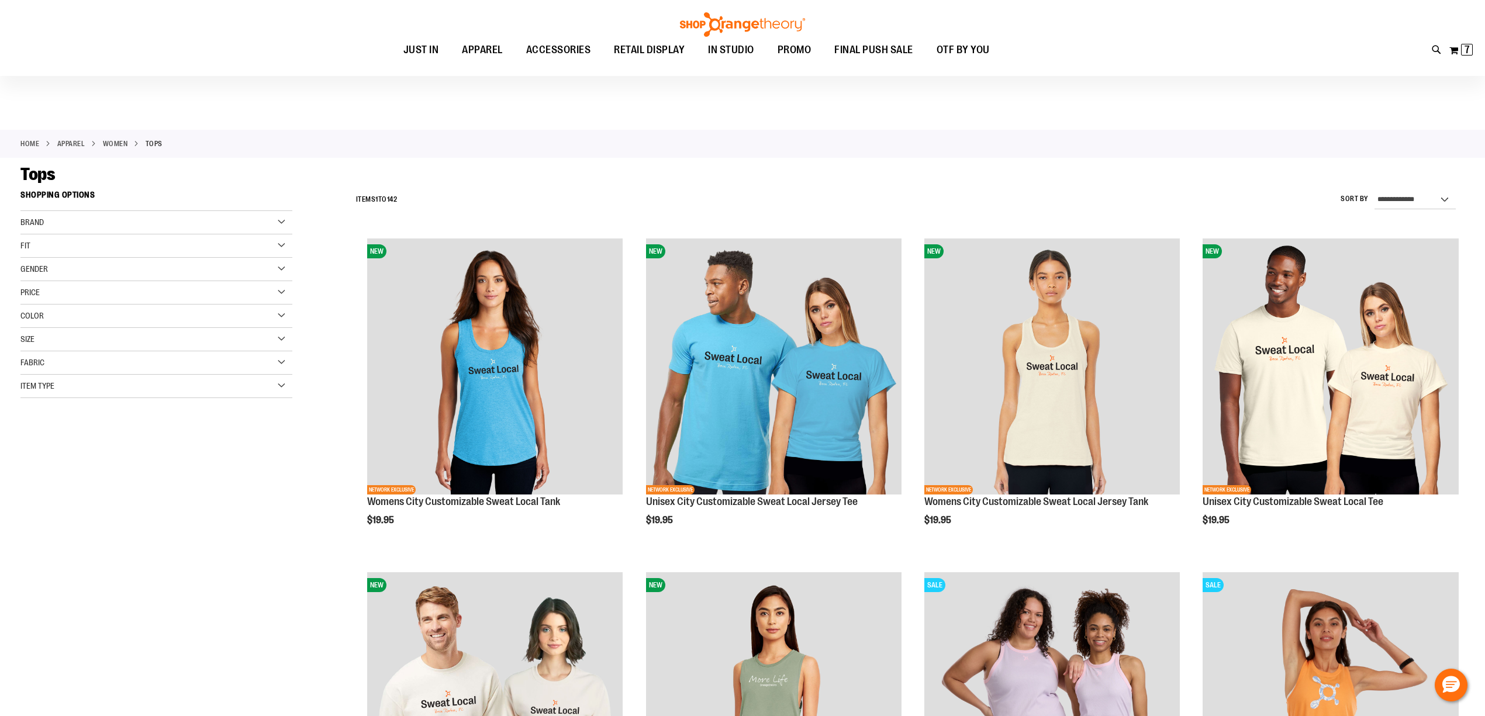
scroll to position [156, 0]
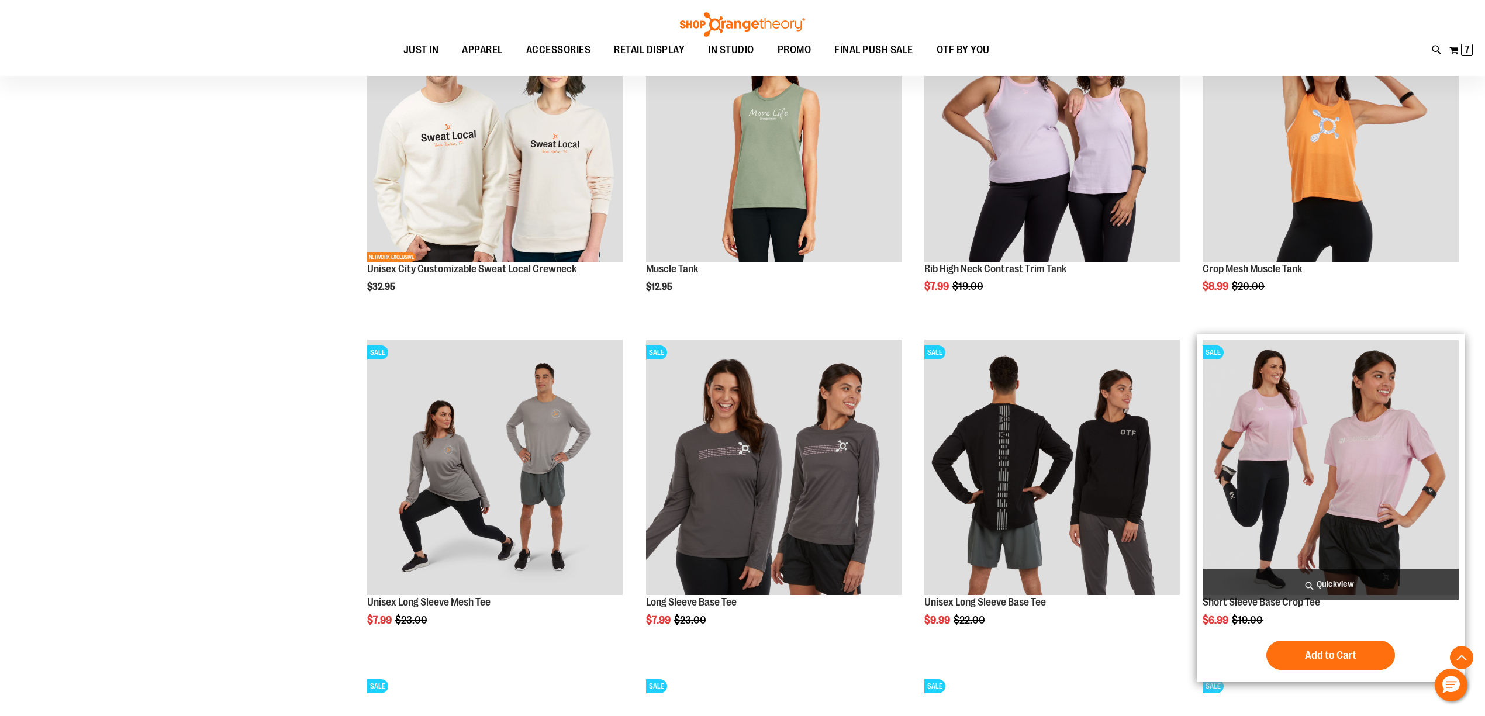
scroll to position [676, 0]
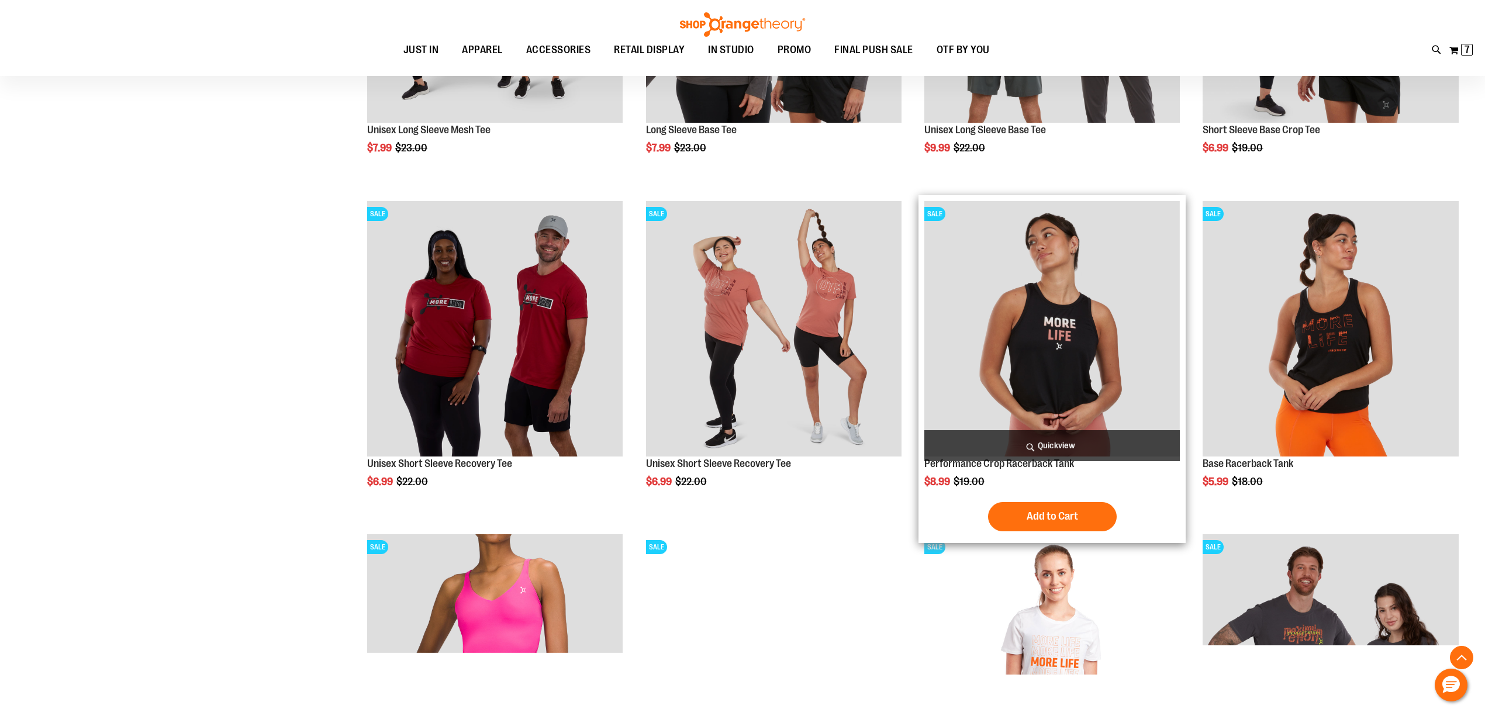
scroll to position [1195, 0]
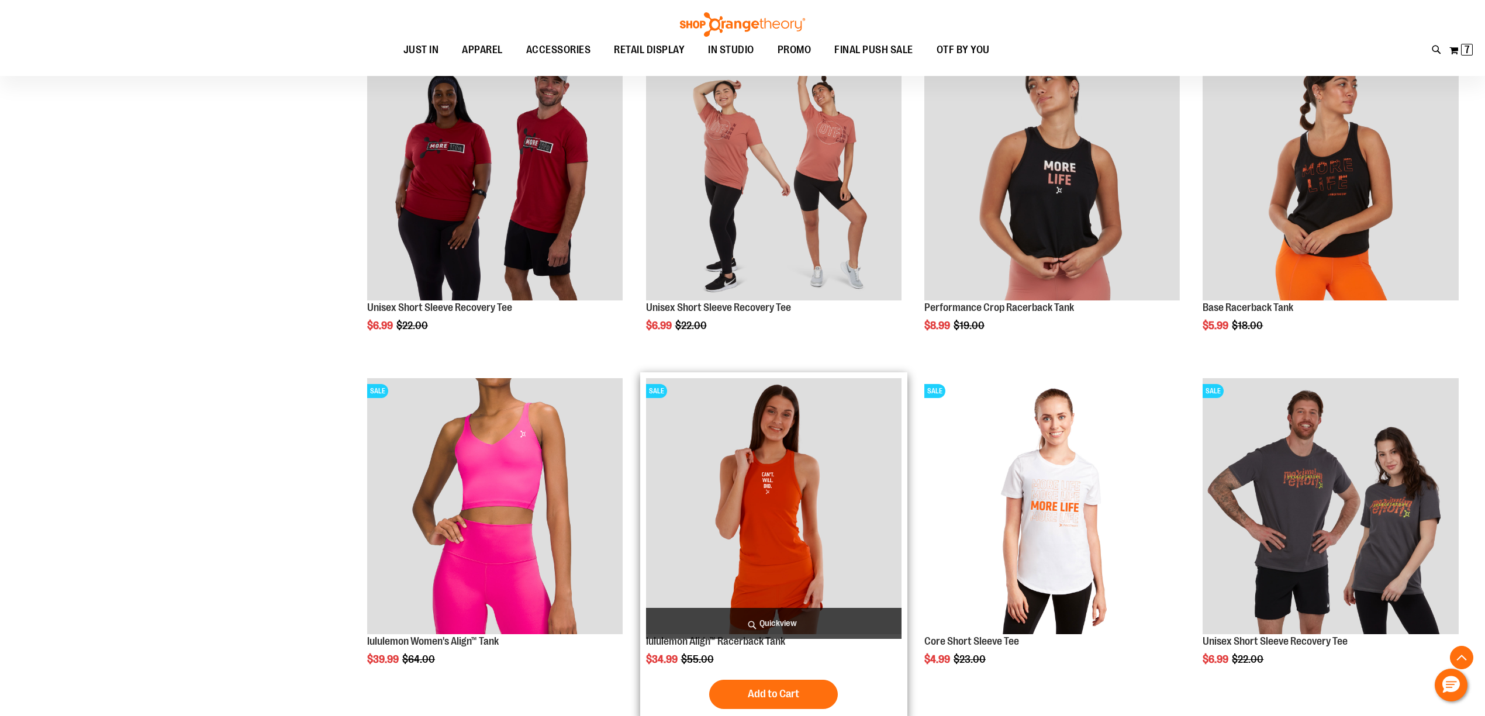
click at [828, 505] on img "product" at bounding box center [773, 505] width 255 height 255
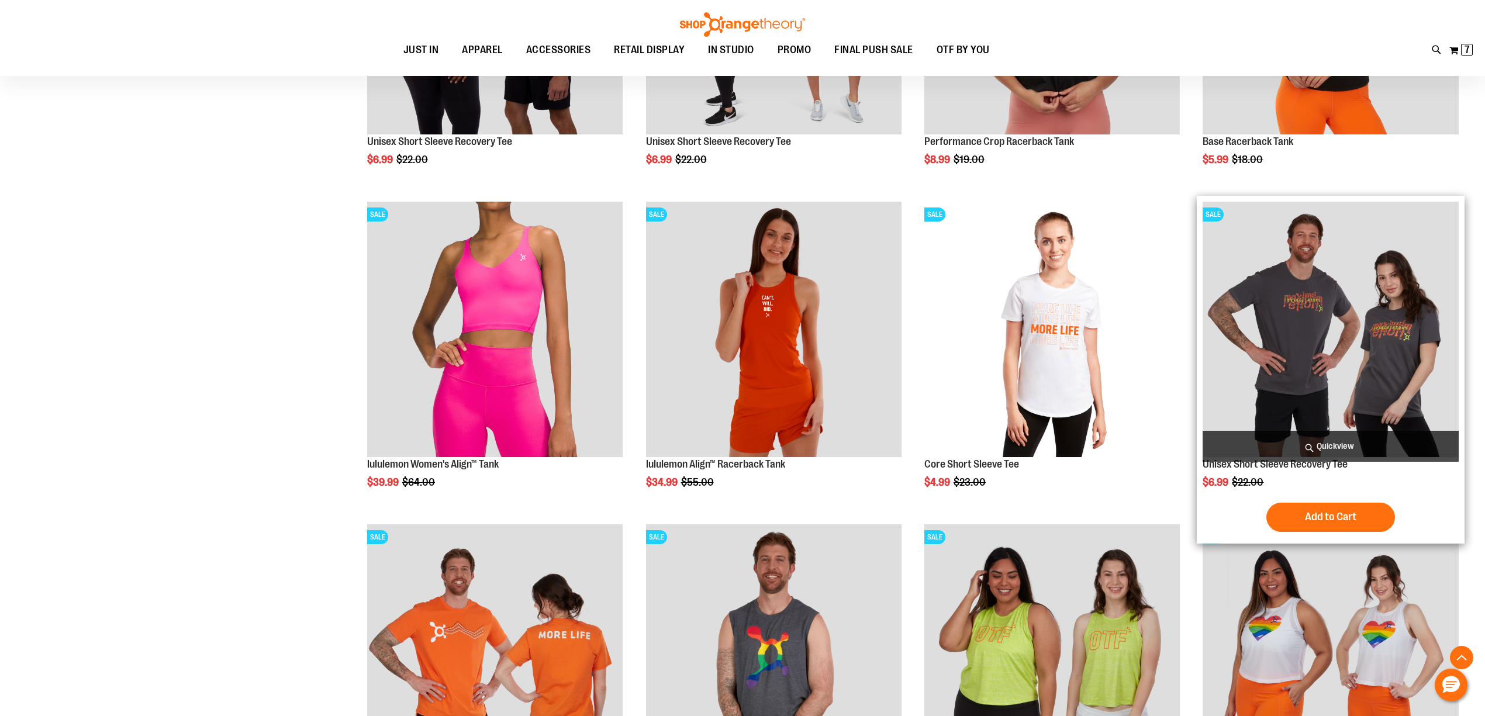
scroll to position [468, 0]
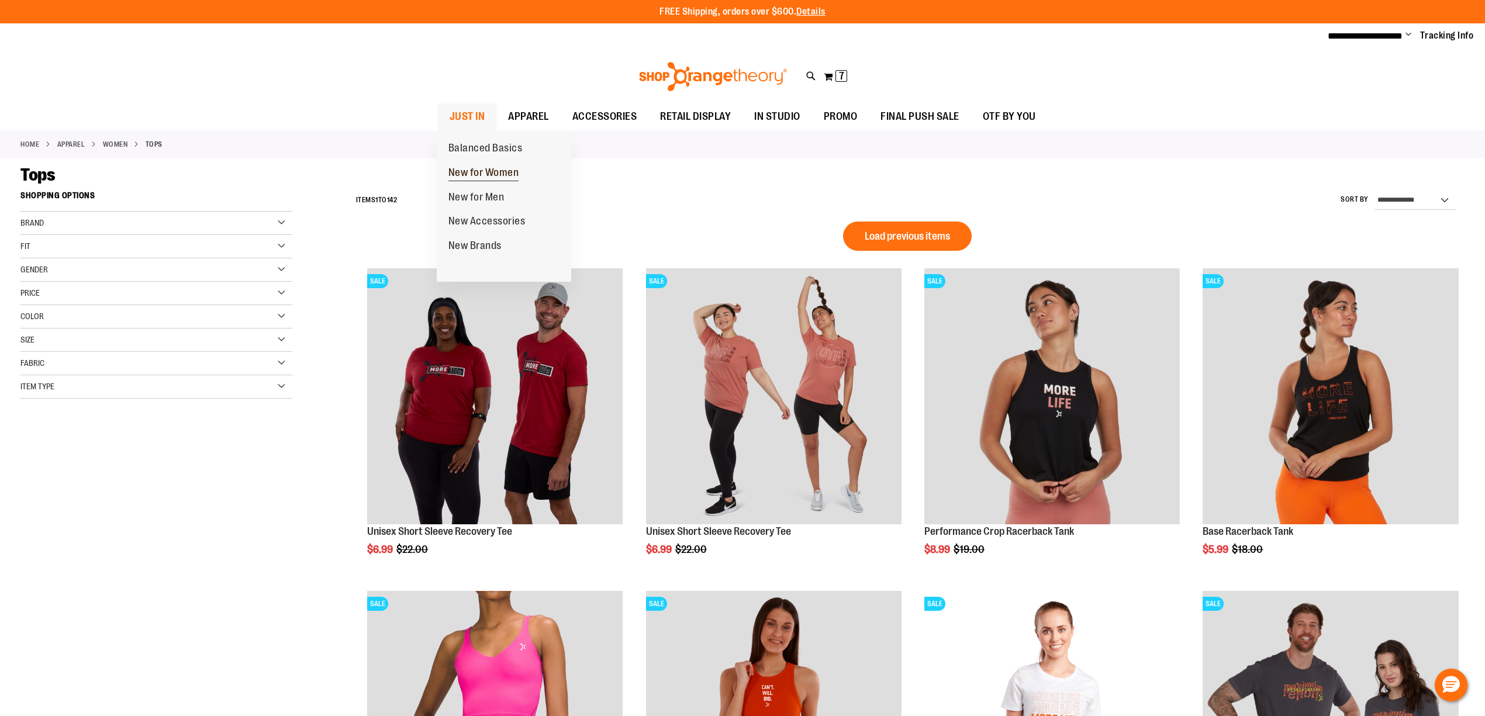
click at [482, 175] on span "New for Women" at bounding box center [483, 174] width 71 height 15
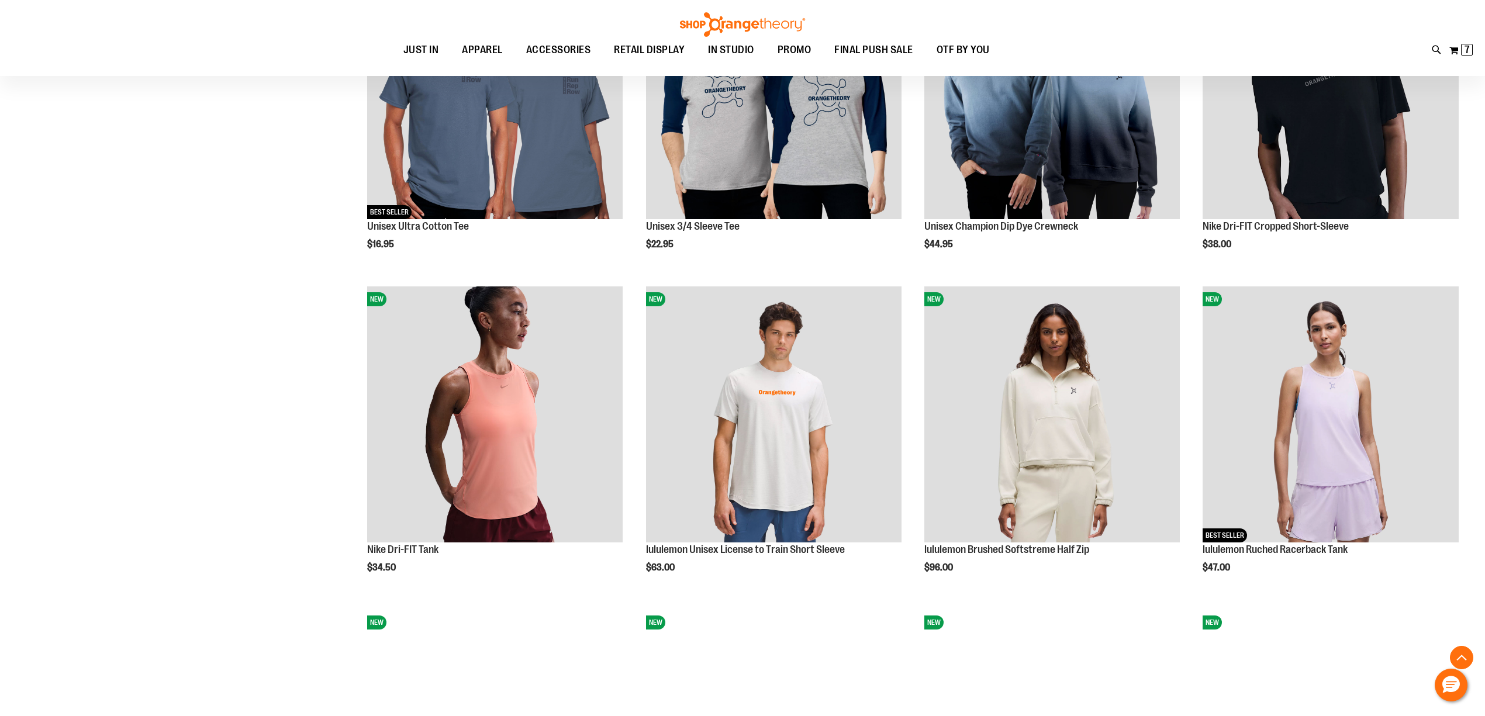
scroll to position [1091, 0]
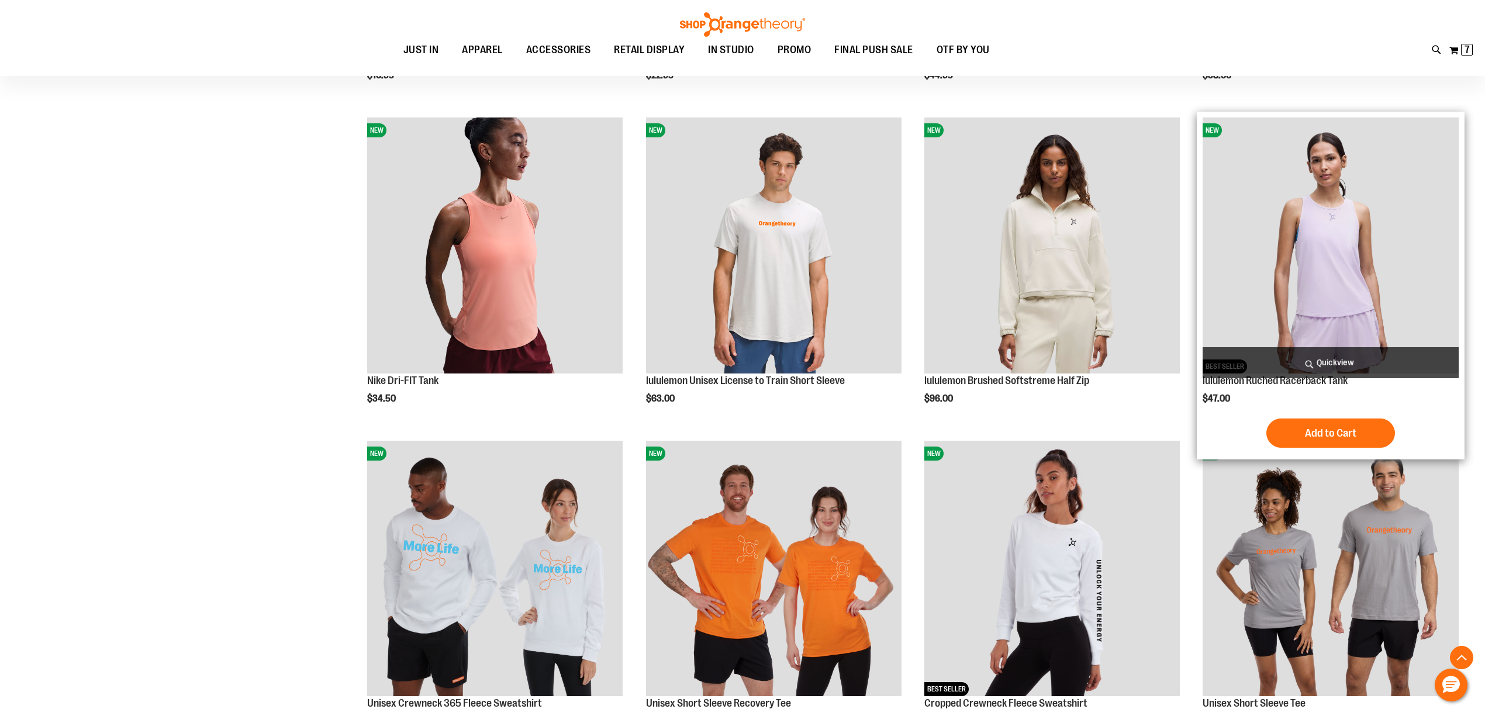
click at [1357, 215] on img "product" at bounding box center [1330, 245] width 255 height 255
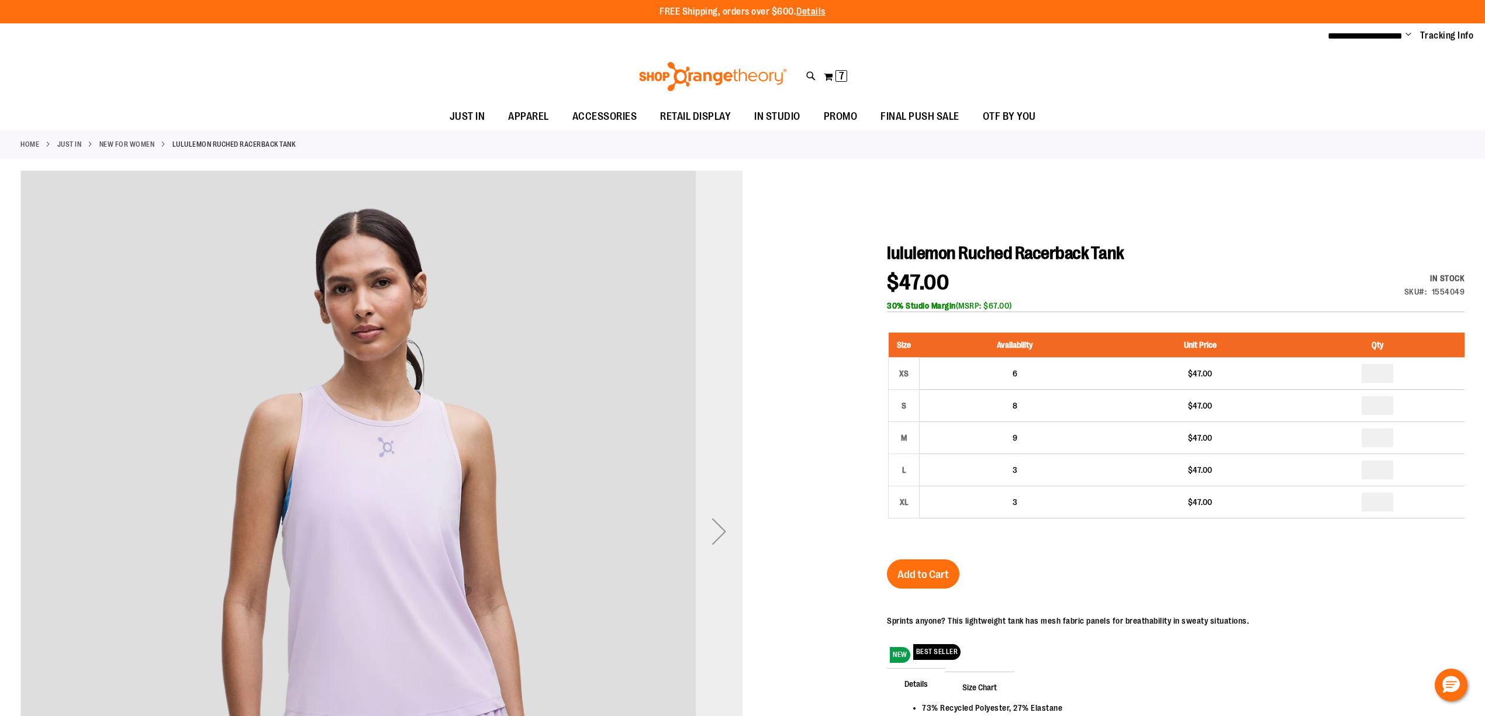
click at [723, 520] on div "Next" at bounding box center [719, 531] width 47 height 47
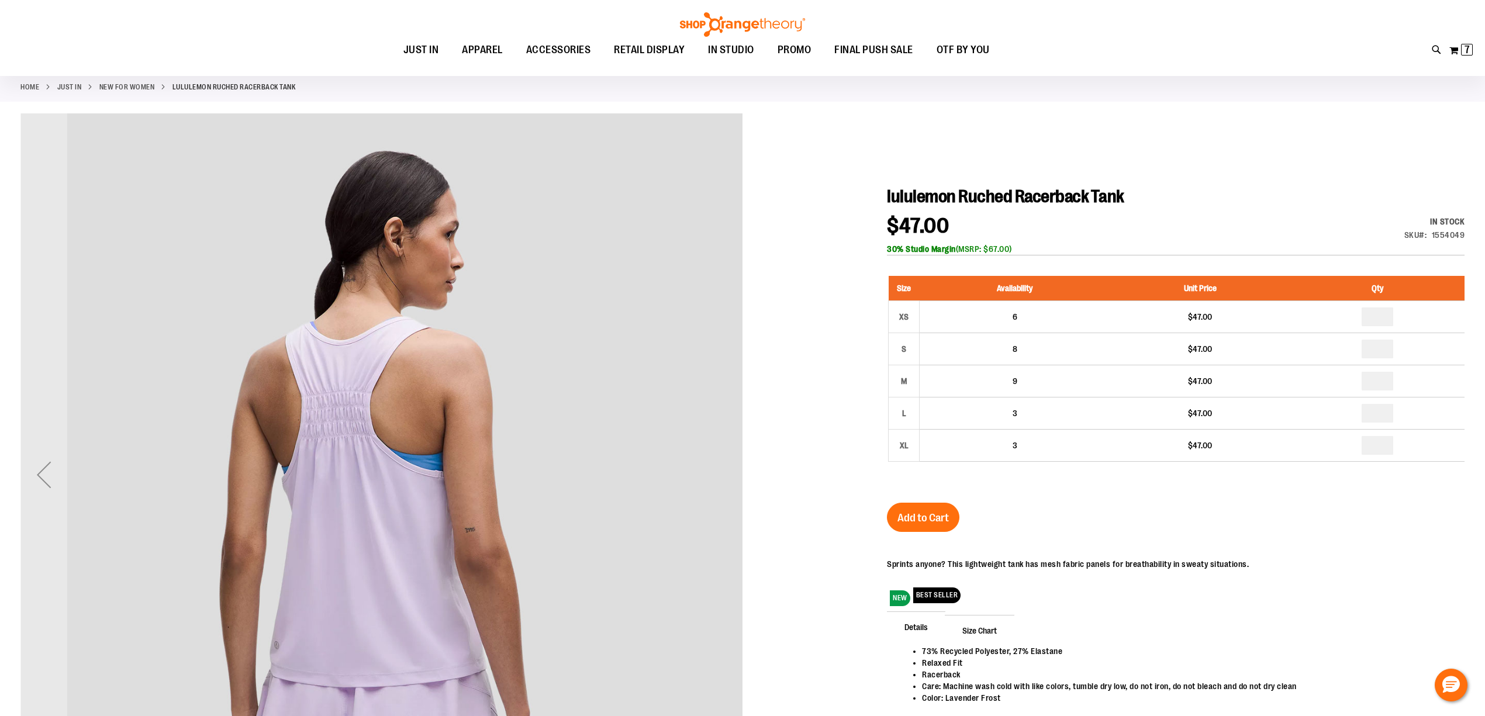
scroll to position [52, 0]
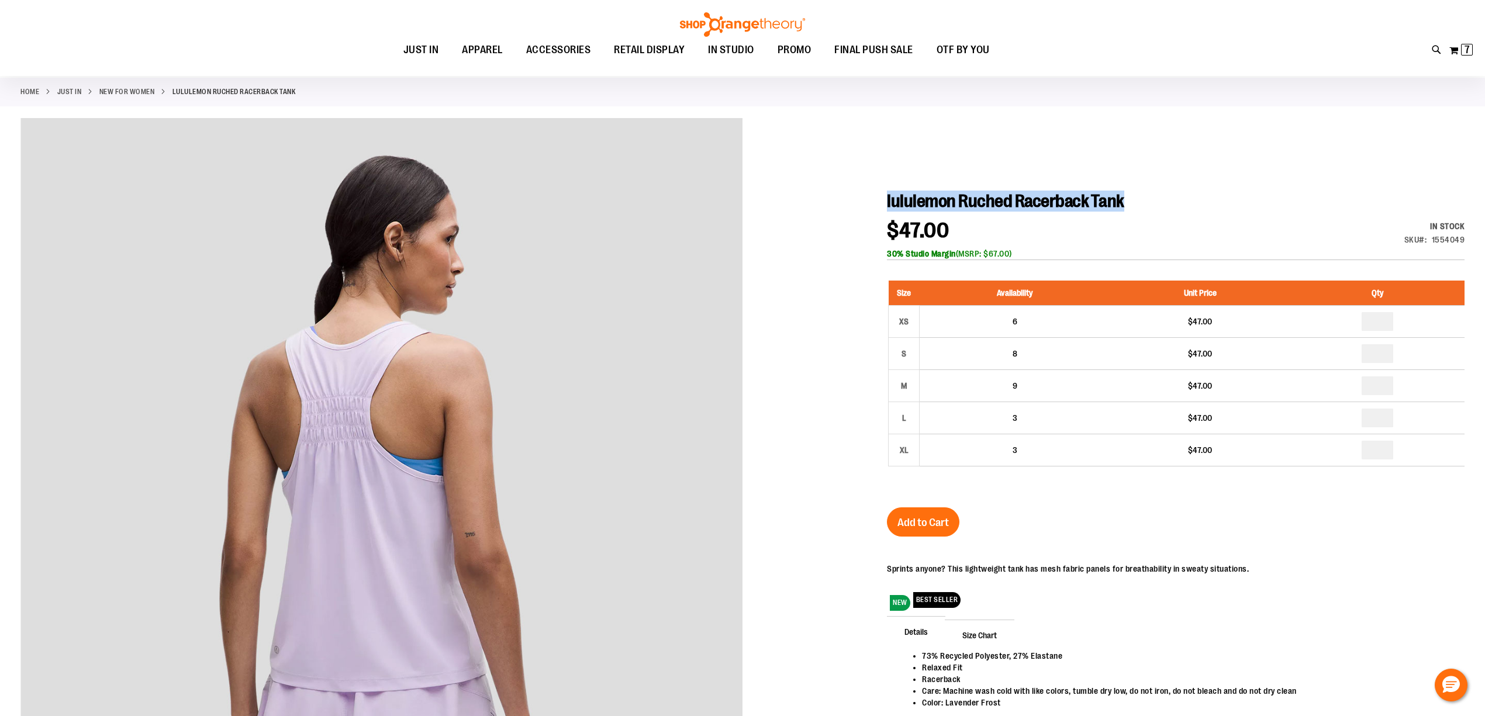
drag, startPoint x: 1132, startPoint y: 199, endPoint x: 889, endPoint y: 196, distance: 243.2
click at [889, 196] on h1 "lululemon Ruched Racerback Tank" at bounding box center [1176, 201] width 578 height 21
copy span "lululemon Ruched Racerback Tank"
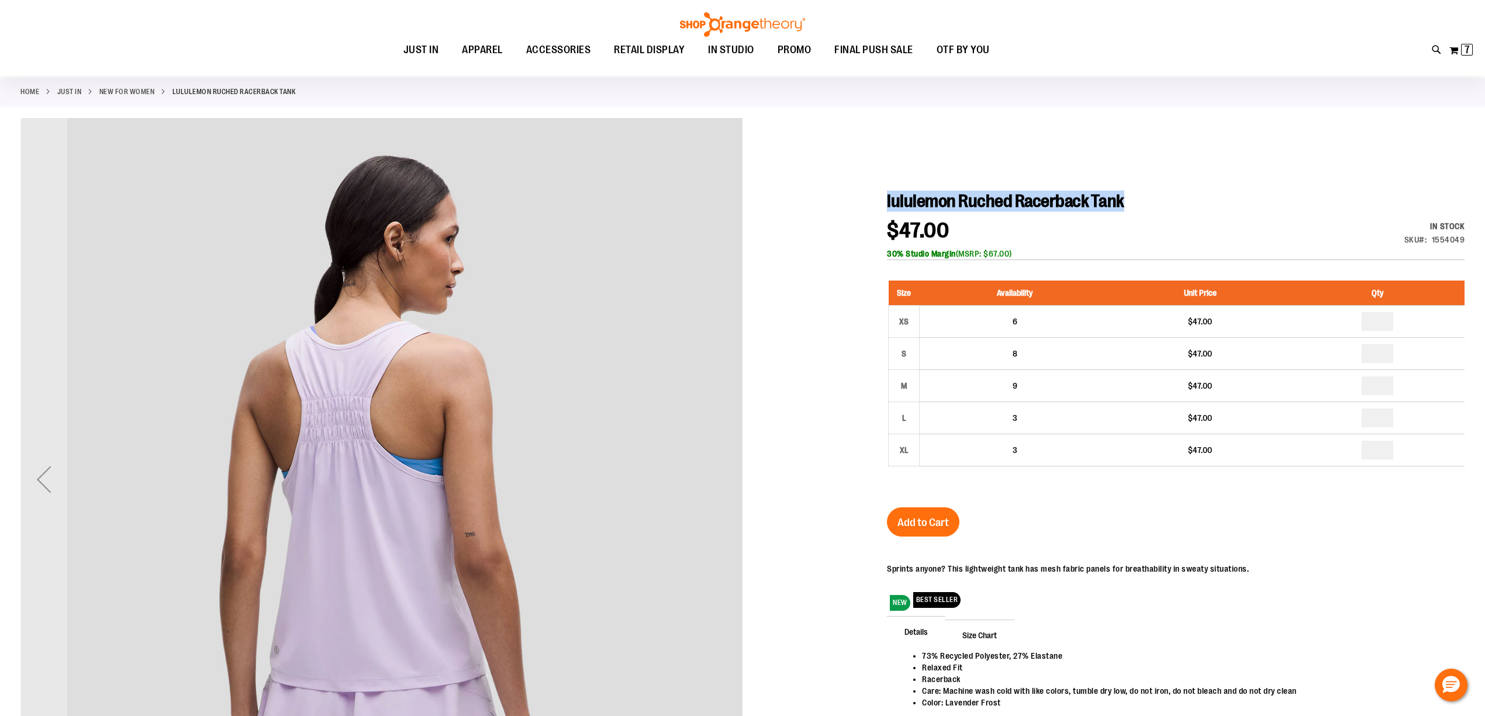
scroll to position [312, 0]
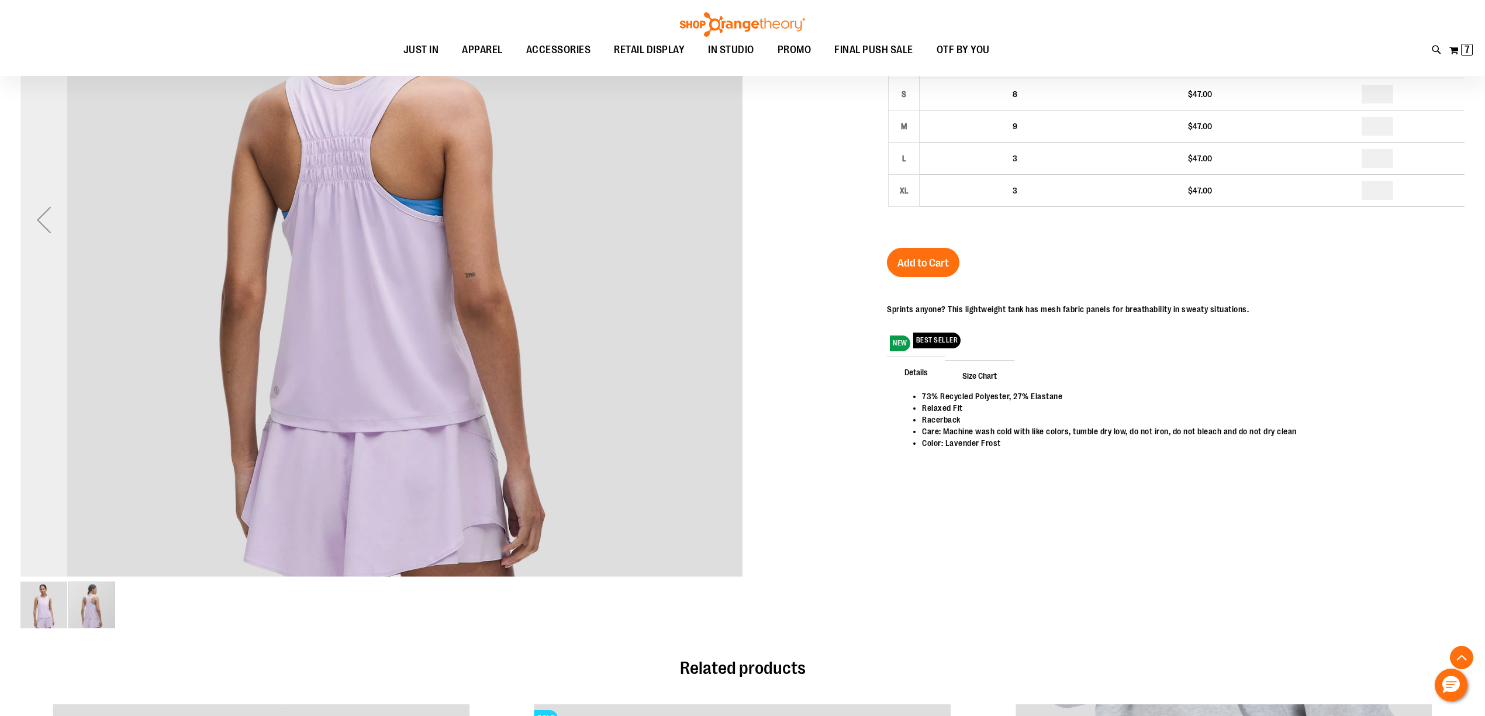
click at [41, 228] on div "Previous" at bounding box center [43, 219] width 47 height 47
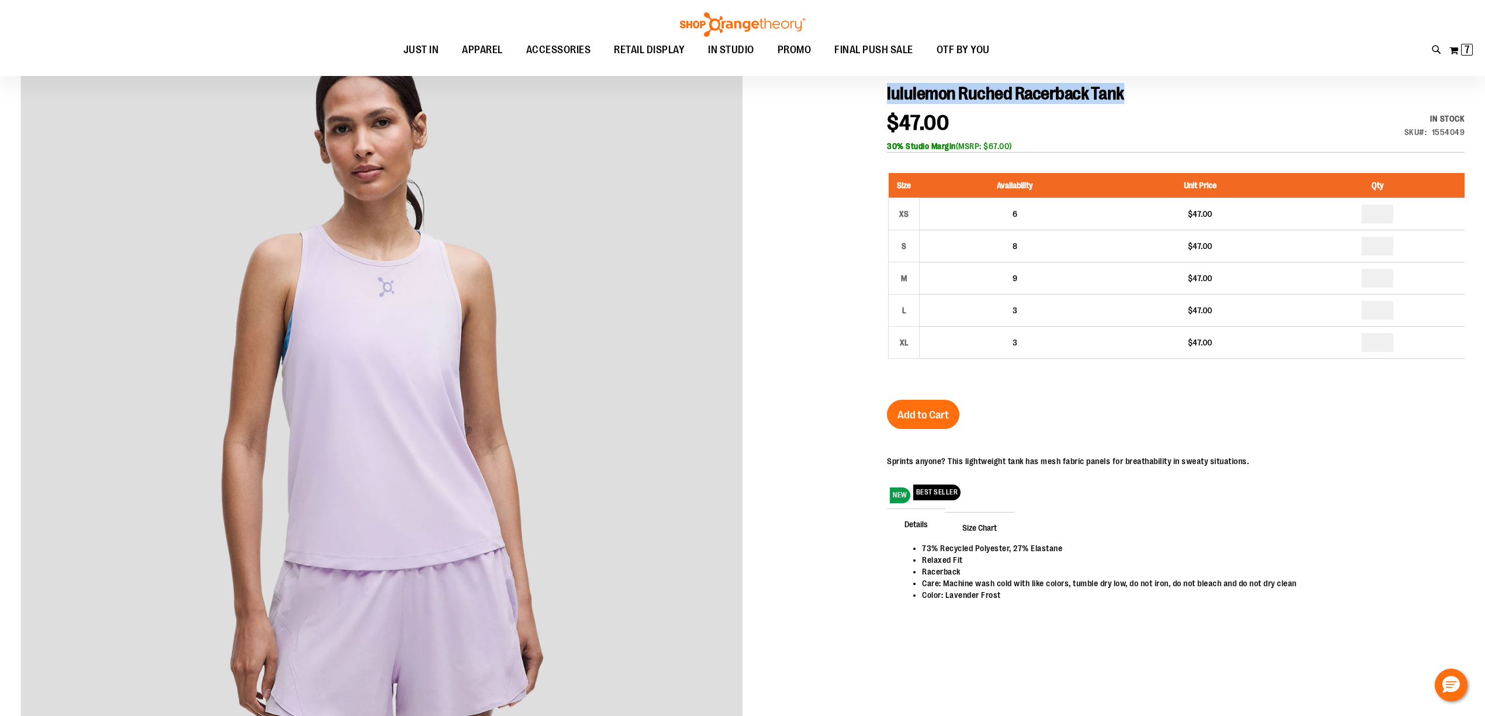
scroll to position [468, 0]
